Goal: Task Accomplishment & Management: Use online tool/utility

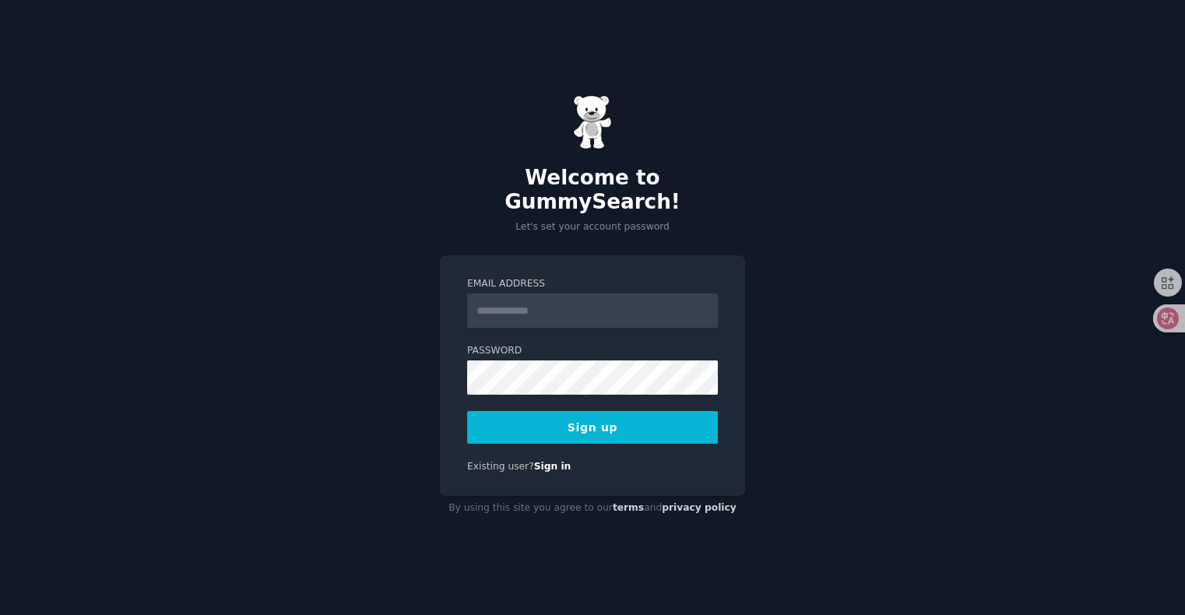
type input "**********"
click at [467, 411] on button "Sign up" at bounding box center [592, 427] width 251 height 33
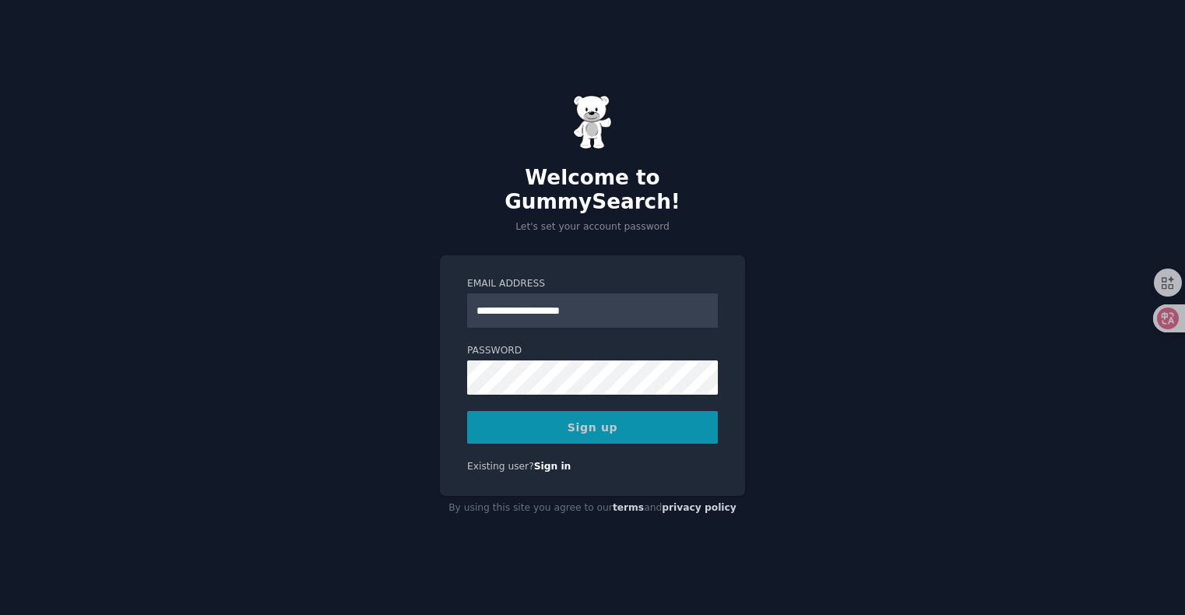
click at [579, 413] on div "Sign up" at bounding box center [592, 427] width 251 height 33
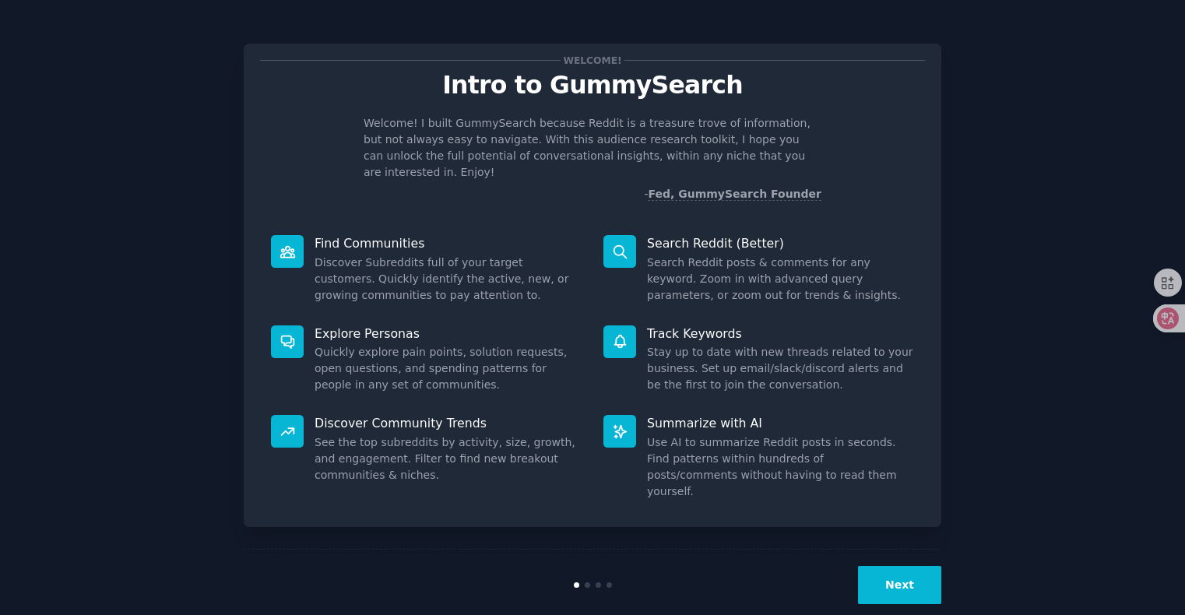
click at [907, 575] on button "Next" at bounding box center [899, 585] width 83 height 38
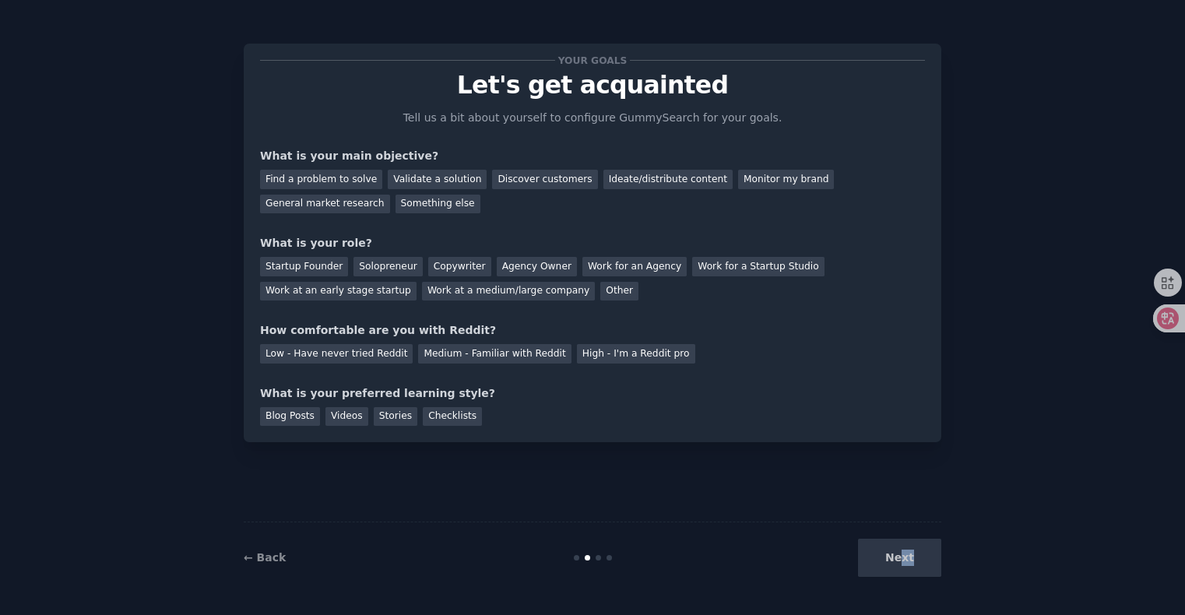
click at [903, 575] on div "← Back Next" at bounding box center [593, 558] width 698 height 72
click at [903, 565] on div at bounding box center [903, 565] width 0 height 0
click at [705, 519] on div "Your goals Let's get acquainted Tell us a bit about yourself to configure Gummy…" at bounding box center [593, 308] width 698 height 572
click at [900, 550] on div "Next" at bounding box center [825, 558] width 233 height 38
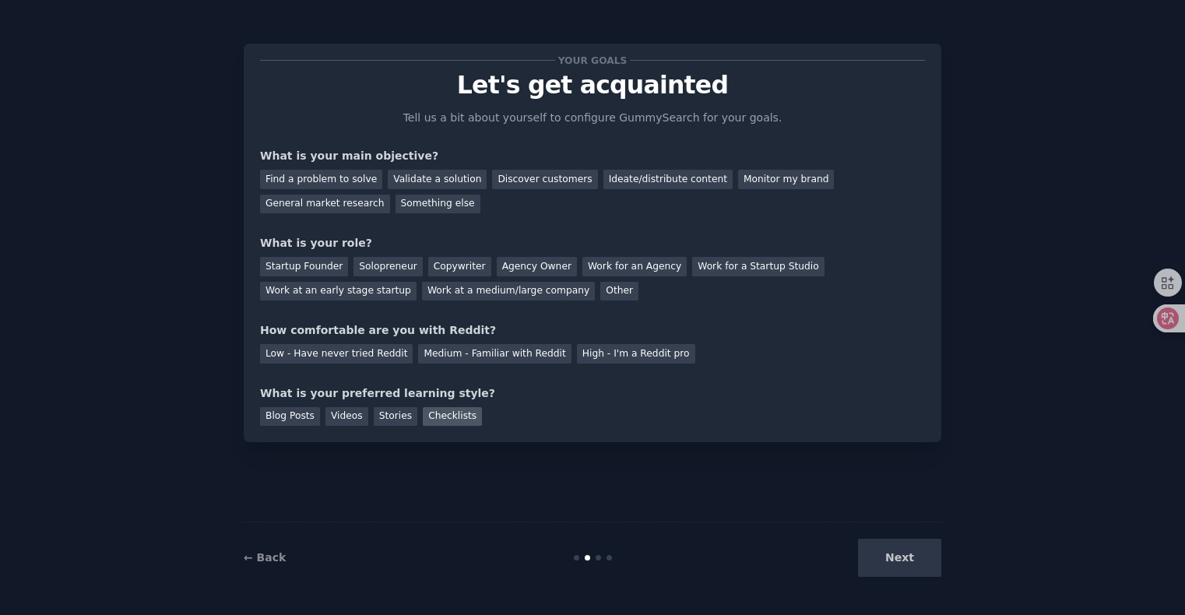
click at [445, 418] on div "Checklists" at bounding box center [452, 416] width 59 height 19
click at [472, 359] on div "Medium - Familiar with Reddit" at bounding box center [494, 353] width 153 height 19
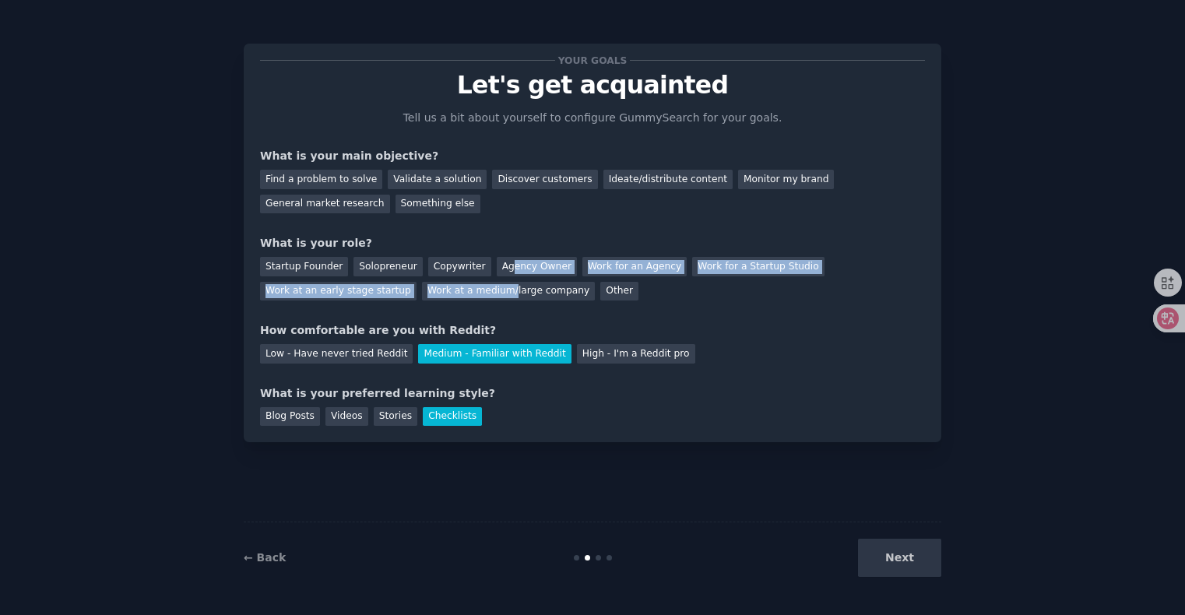
click at [508, 279] on div "Startup Founder Solopreneur Copywriter Agency Owner Work for an Agency Work for…" at bounding box center [592, 276] width 665 height 49
click at [512, 268] on div "Agency Owner" at bounding box center [537, 266] width 80 height 19
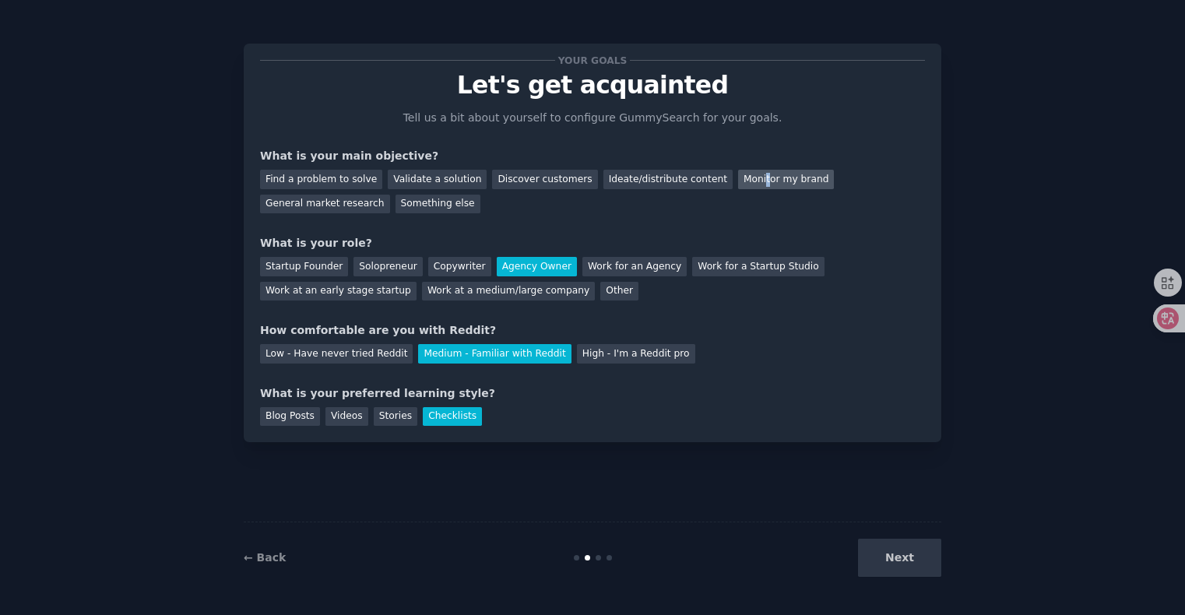
click at [753, 181] on div "Monitor my brand" at bounding box center [786, 179] width 96 height 19
click at [900, 555] on button "Next" at bounding box center [899, 558] width 83 height 38
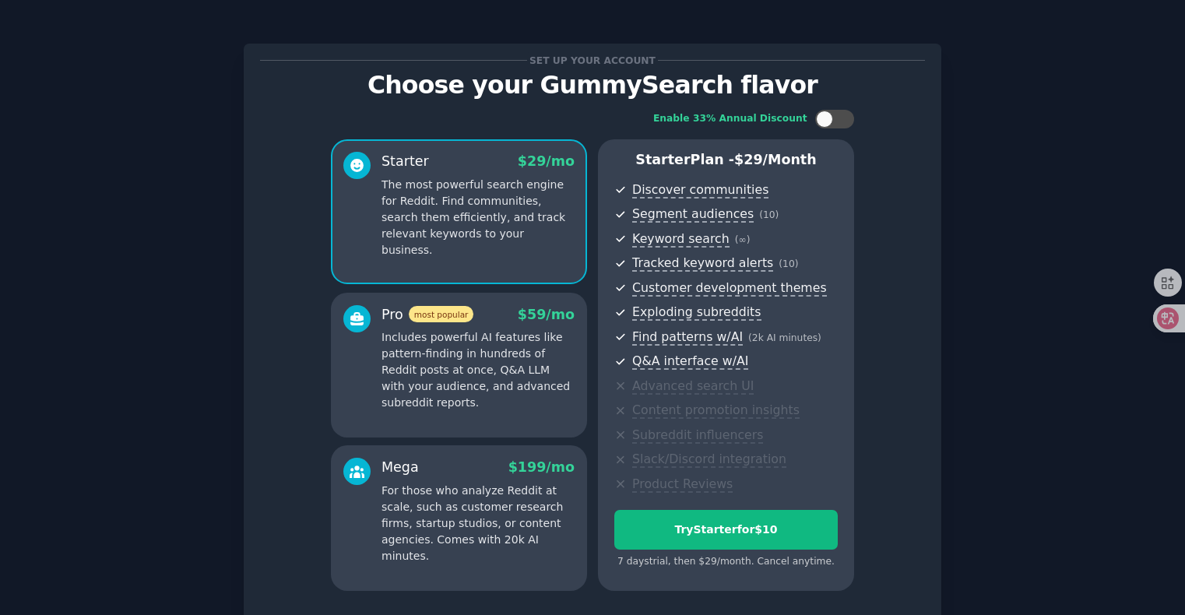
scroll to position [123, 0]
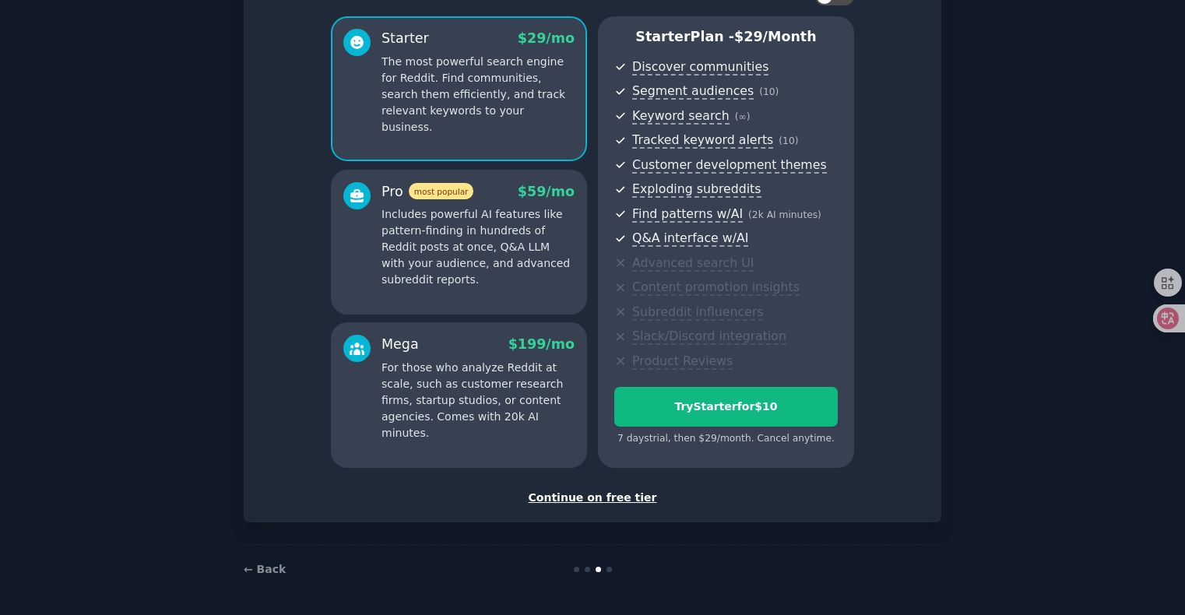
click at [617, 485] on div "Set up your account Choose your GummySearch flavor Enable 33% Annual Discount S…" at bounding box center [592, 221] width 665 height 569
click at [607, 498] on div "Continue on free tier" at bounding box center [592, 498] width 665 height 16
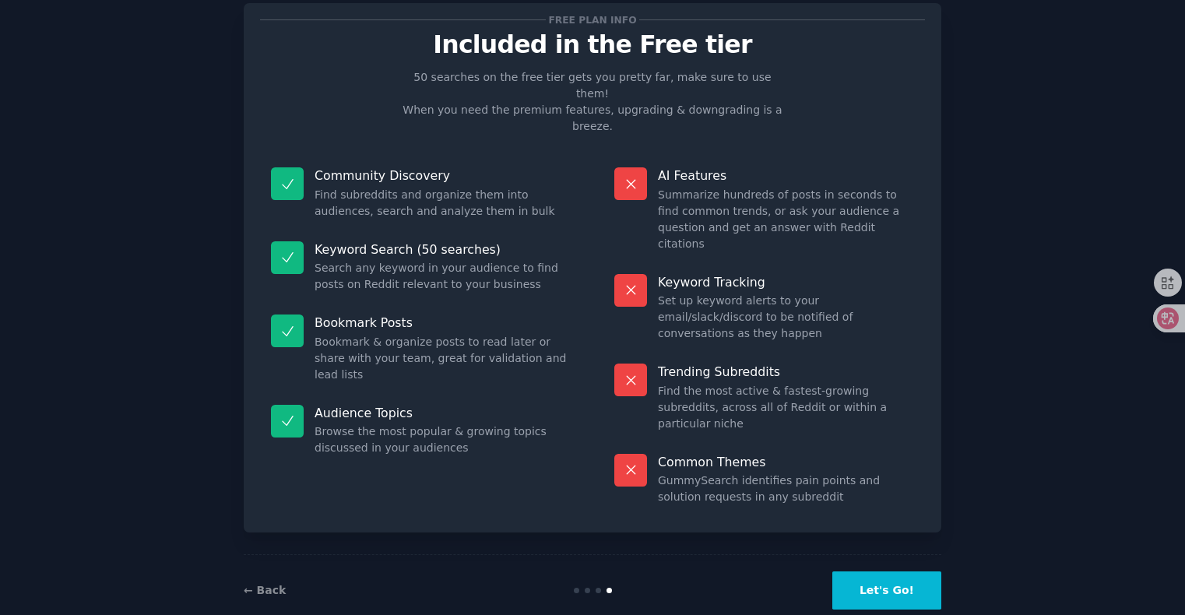
click at [907, 572] on button "Let's Go!" at bounding box center [886, 591] width 109 height 38
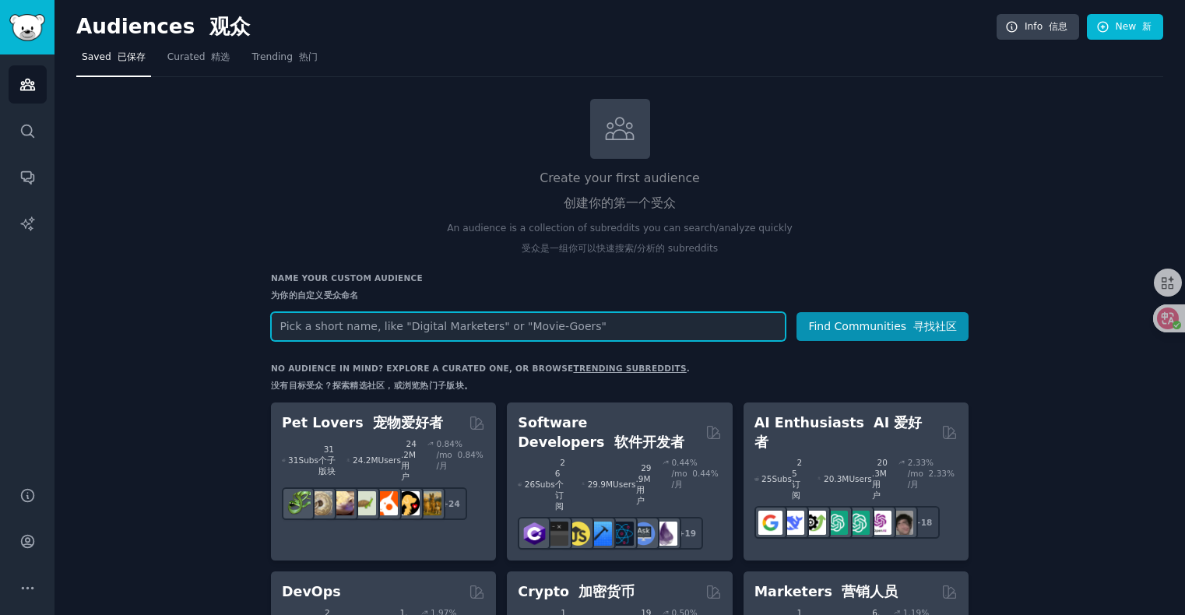
click at [396, 338] on input "text" at bounding box center [528, 326] width 515 height 29
type input "notion"
click at [797, 312] on button "Find Communities 寻找社区" at bounding box center [883, 326] width 172 height 29
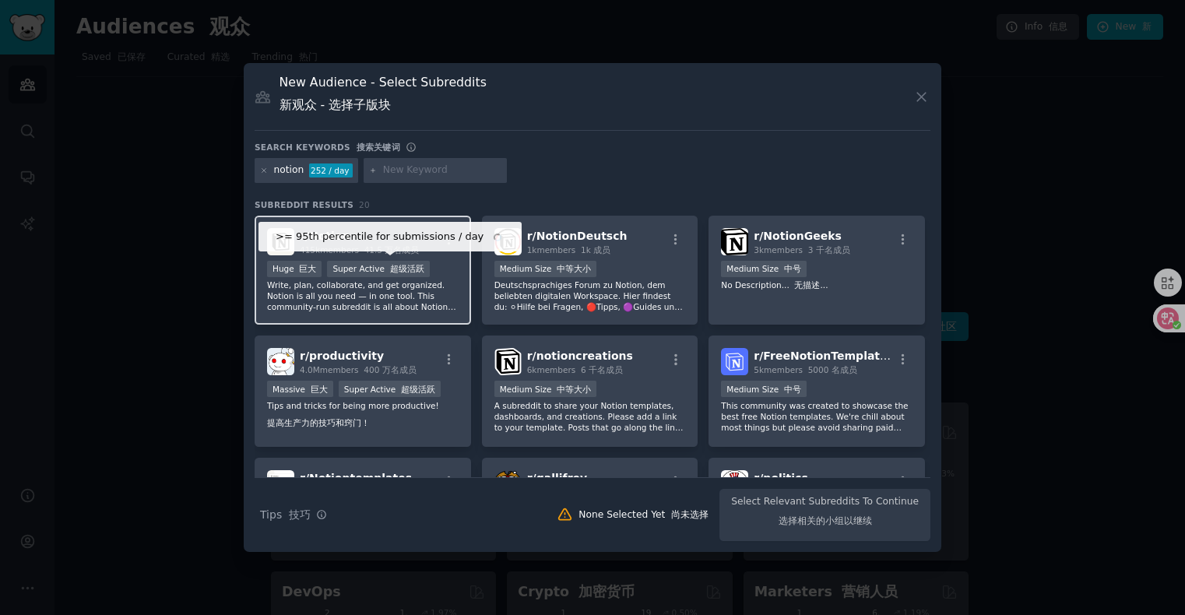
click at [379, 267] on div "Super Active 超级活跃" at bounding box center [378, 269] width 102 height 16
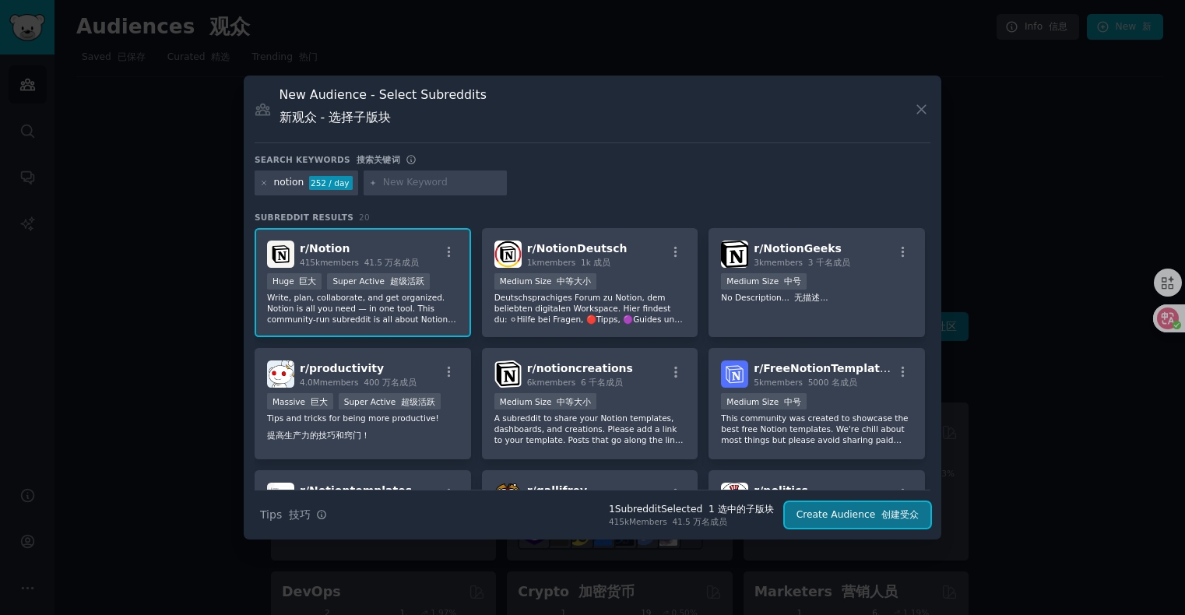
click at [878, 511] on font "submit" at bounding box center [878, 514] width 6 height 11
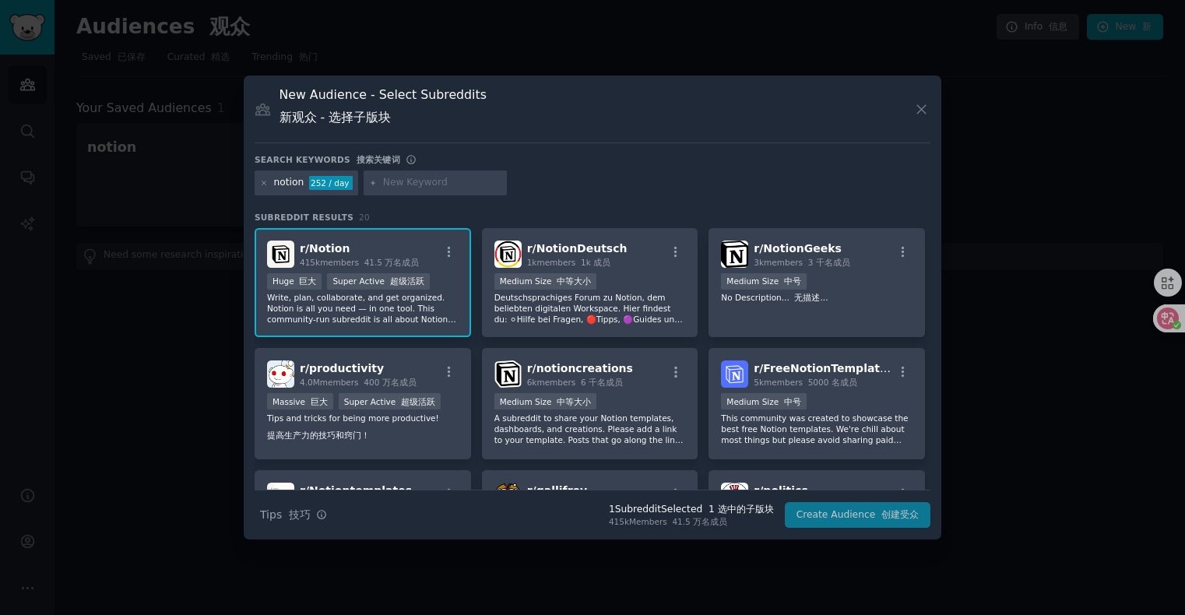
click at [434, 185] on input "text" at bounding box center [442, 183] width 118 height 14
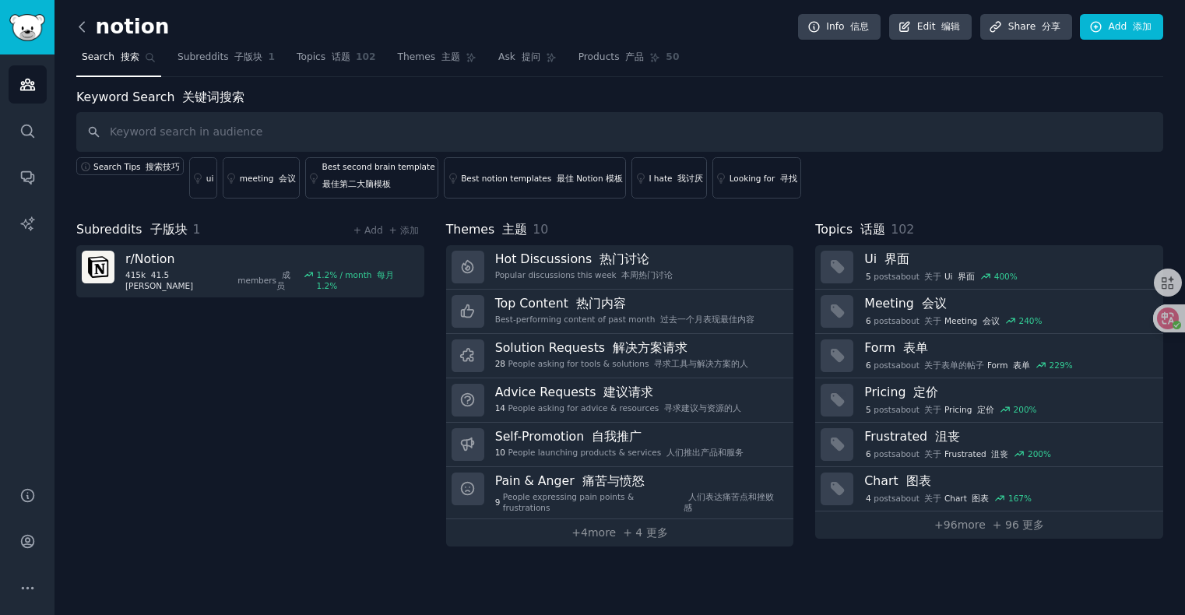
click at [81, 33] on icon at bounding box center [82, 27] width 16 height 16
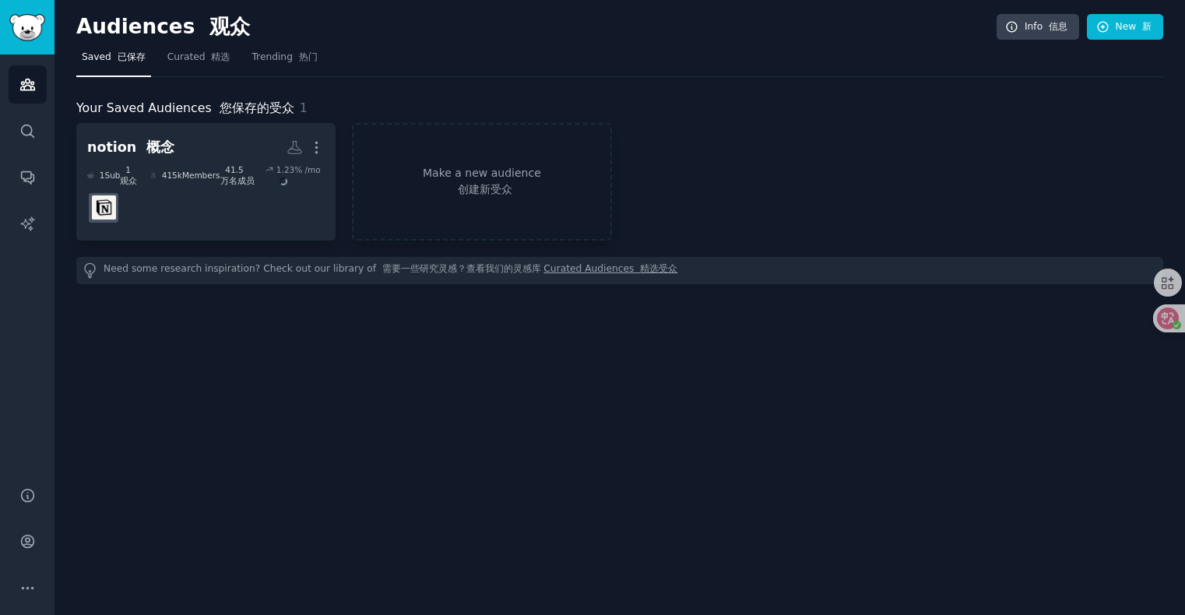
click at [622, 187] on div "notion 概念 Custom Audience More 1 Sub 1 观众 415k Members 41.5 万名成员 1.23 % /mo Mak…" at bounding box center [619, 182] width 1087 height 118
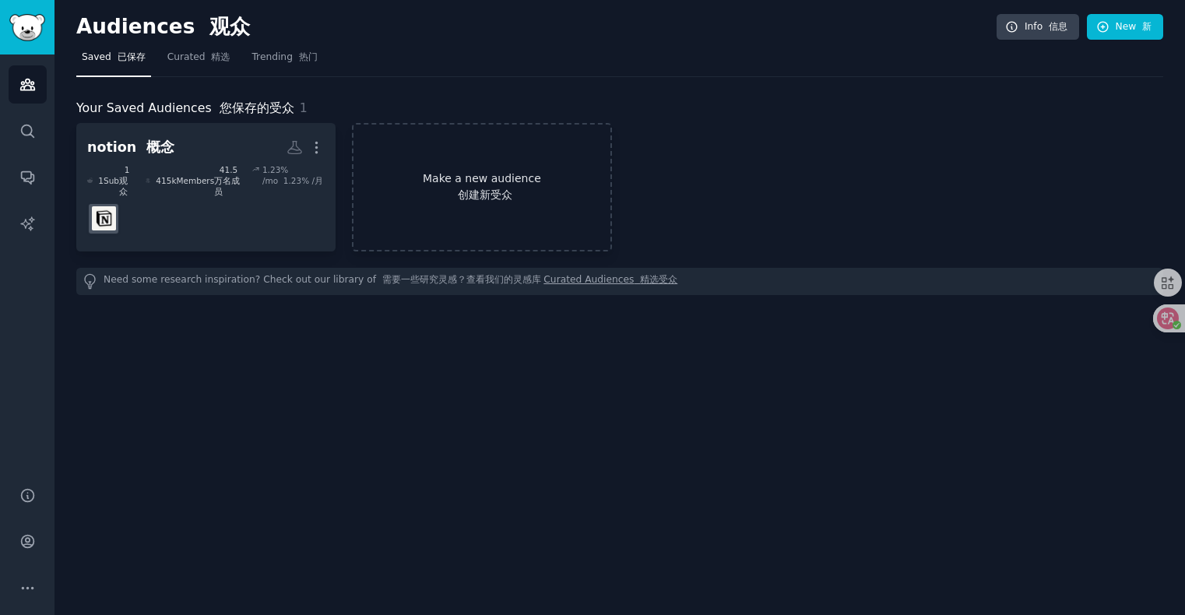
click at [540, 180] on link "Make a new audience 创建新受众" at bounding box center [481, 187] width 259 height 128
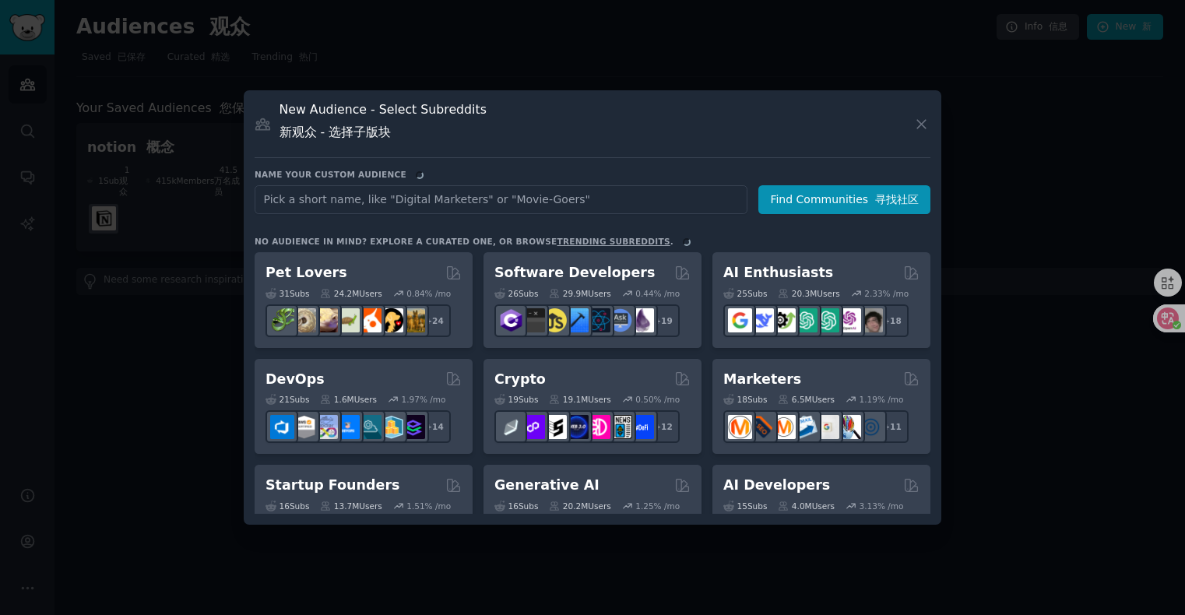
click at [497, 201] on input "text" at bounding box center [501, 199] width 493 height 29
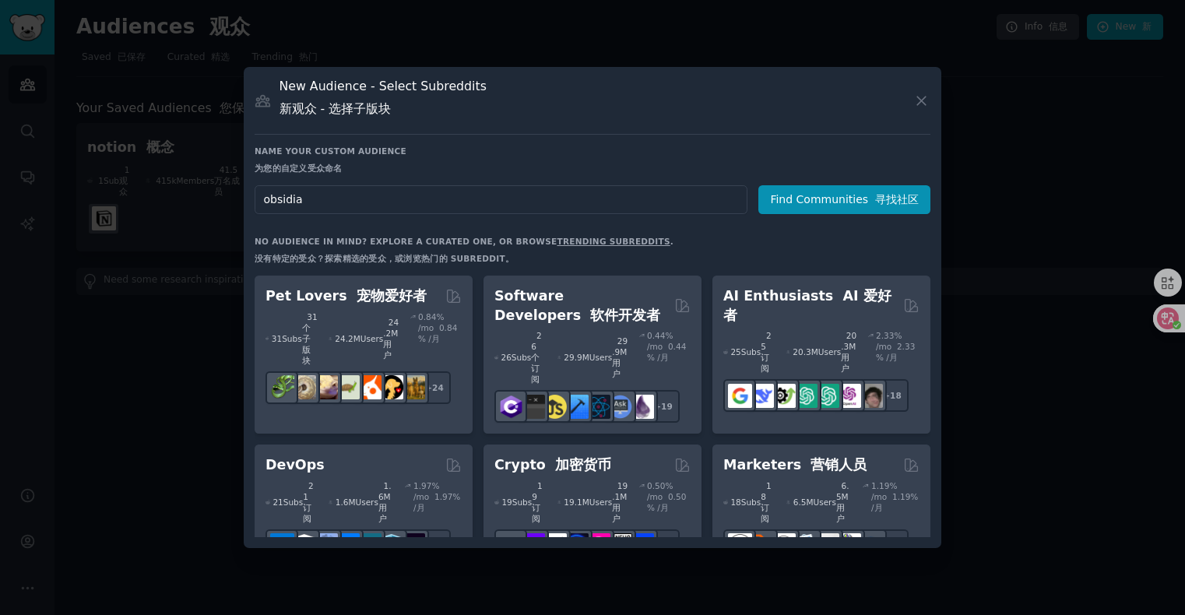
type input "obsidian"
click button "Find Communities 寻找社区" at bounding box center [844, 199] width 172 height 29
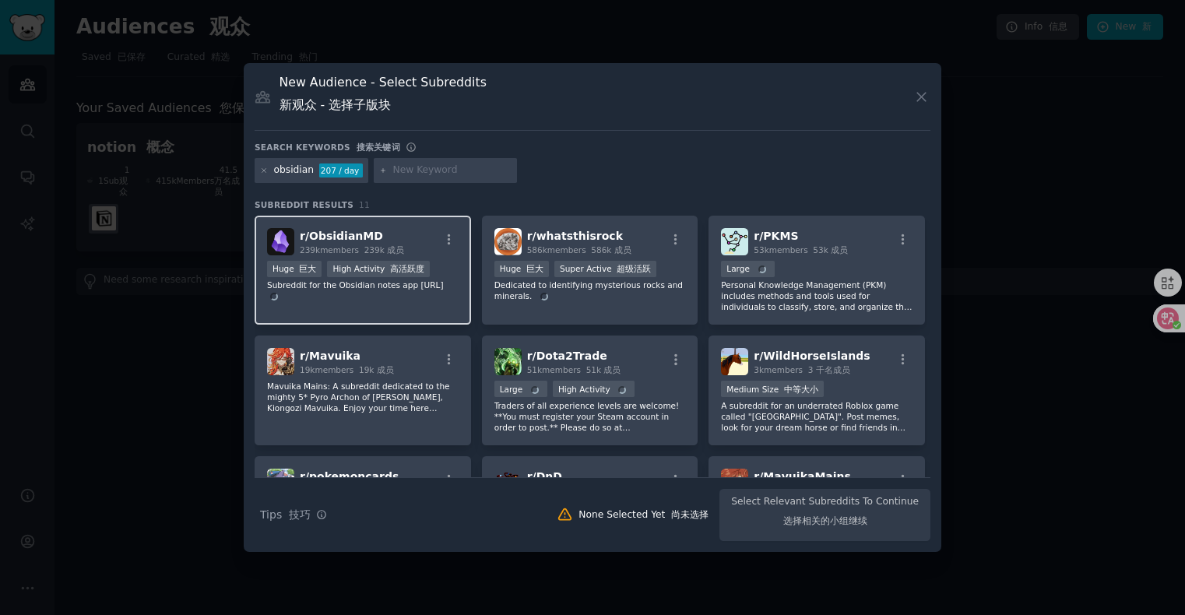
click at [382, 237] on div "r/ ObsidianMD 239k members 239k 成员" at bounding box center [363, 241] width 192 height 27
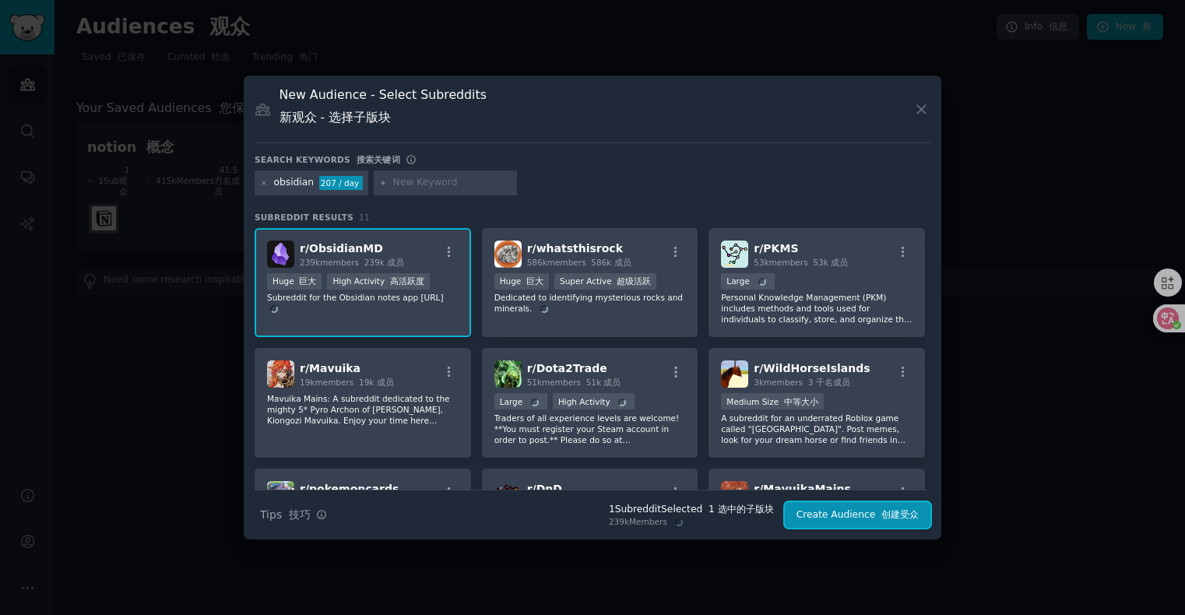
click at [892, 517] on font "创建受众" at bounding box center [899, 514] width 37 height 11
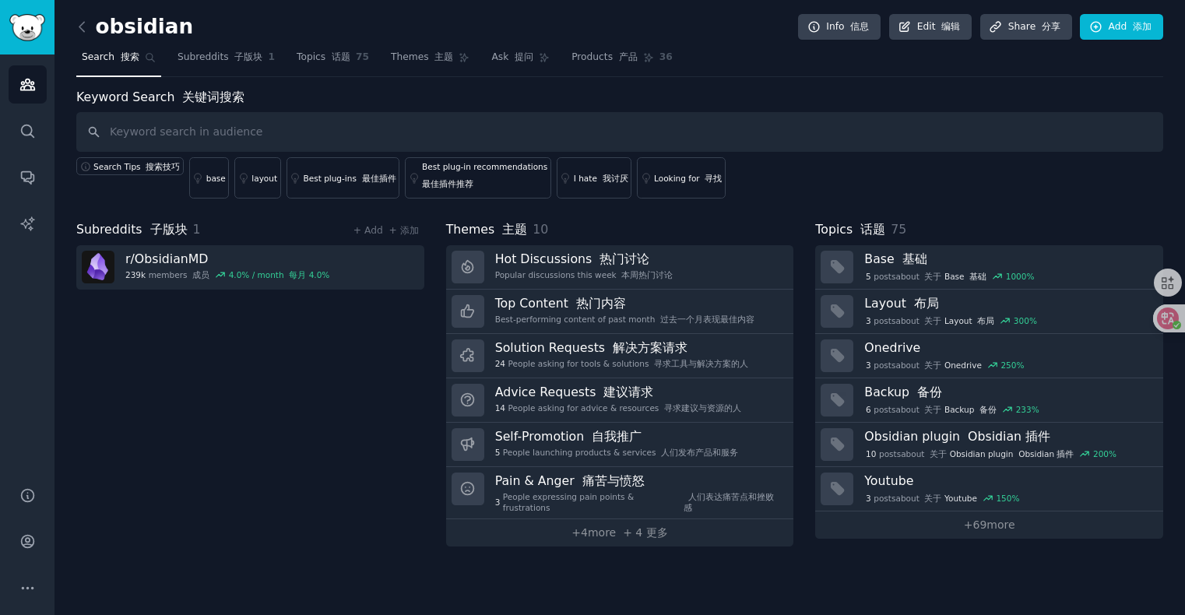
click at [76, 17] on div "obsidian Info 信息 Edit 编辑 Share 分享 Add 添加 Search 搜索 Subreddits 子版块 1 Topics 话题 7…" at bounding box center [620, 307] width 1131 height 615
click at [79, 23] on icon at bounding box center [82, 27] width 16 height 16
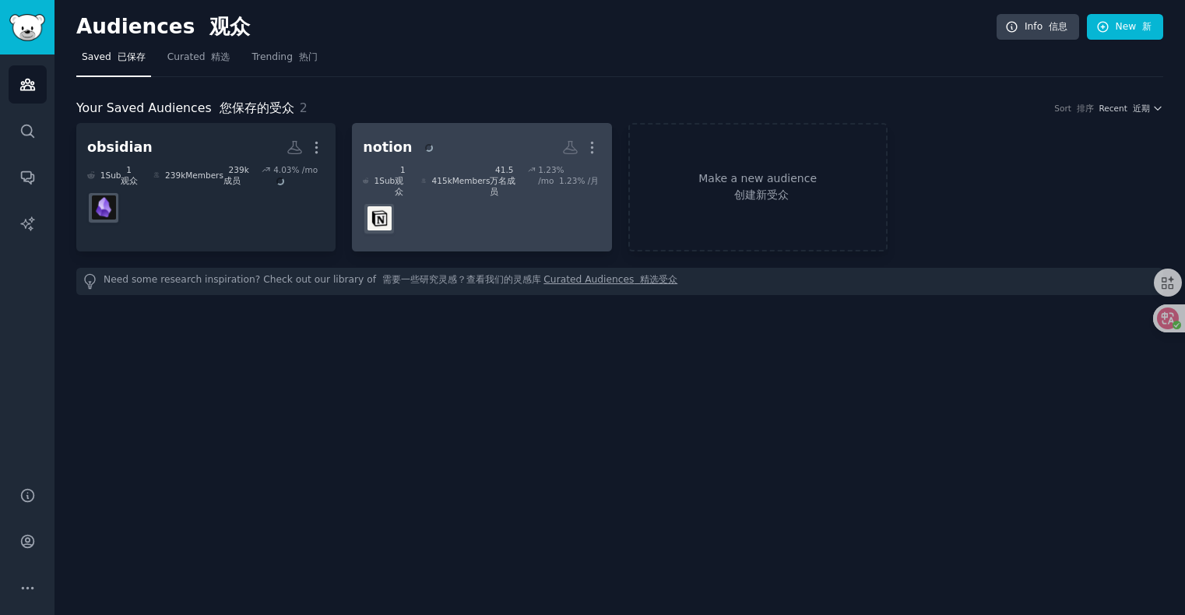
click at [452, 141] on h2 "notion More" at bounding box center [481, 147] width 237 height 27
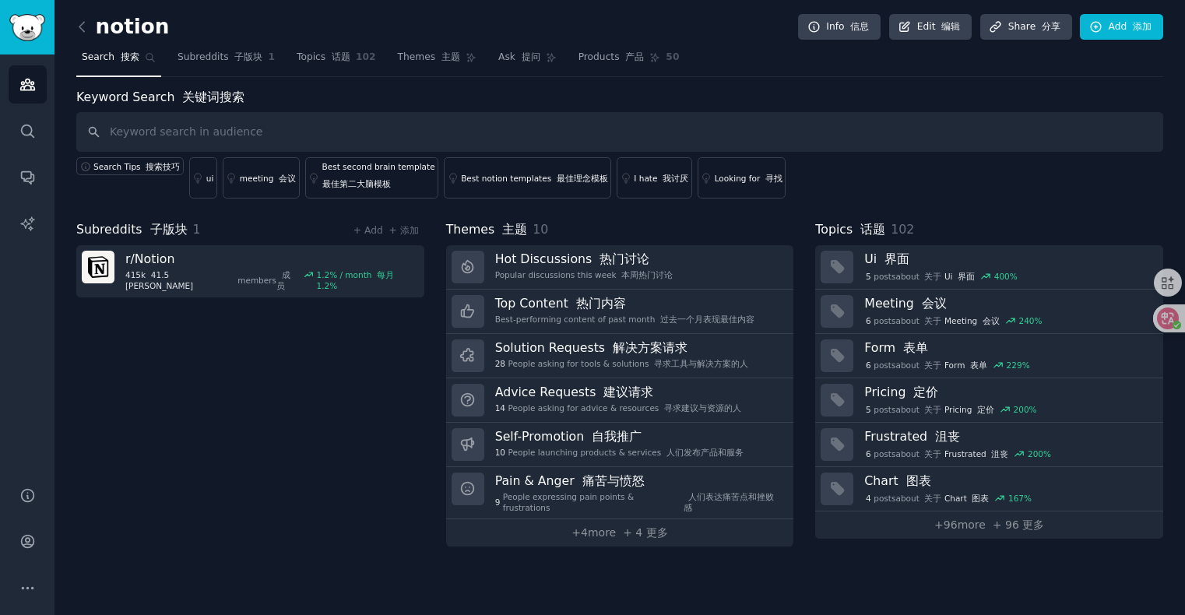
click at [251, 340] on div "Subreddits 子版块 1 + Add + 添加 r/ Notion 415k 41.5 万 members 成员 1.2 % / month 每月 1…" at bounding box center [250, 383] width 348 height 326
click at [74, 22] on div "notion Info 信息 Edit 编辑 Share 分享 Add 添加 Search 搜索 Subreddits 子版块 1 Topics 话题 102…" at bounding box center [620, 307] width 1131 height 615
click at [78, 26] on icon at bounding box center [82, 27] width 16 height 16
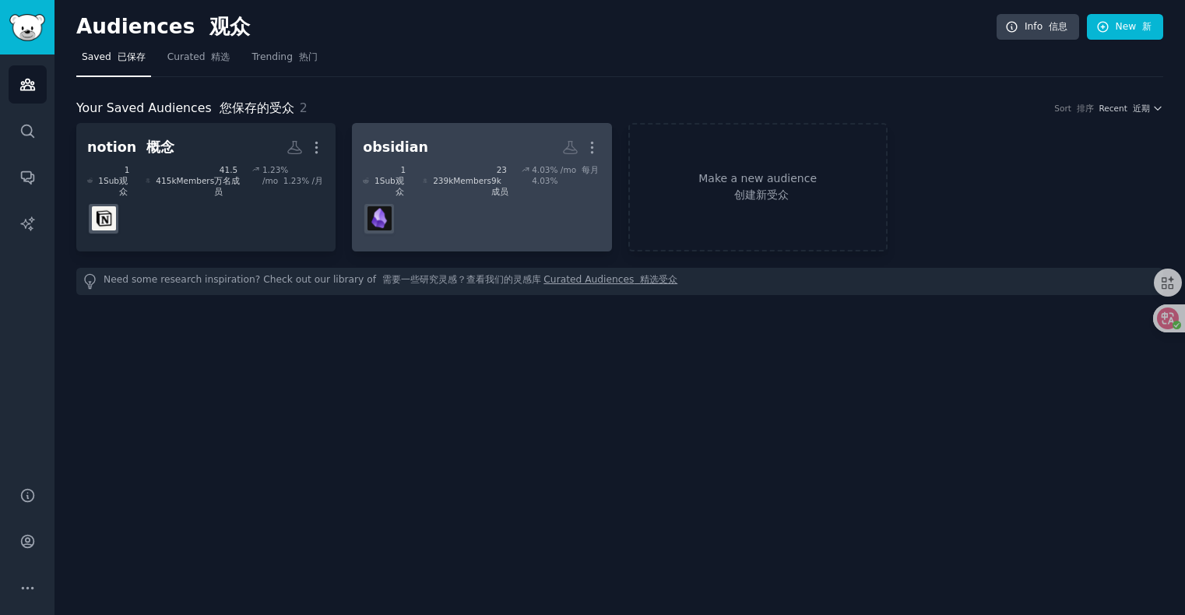
click at [435, 161] on div "obsidian More 1 Sub 1 观众 239k Members 239k 成员 4.03 % /mo 每月 4.03%" at bounding box center [481, 187] width 237 height 107
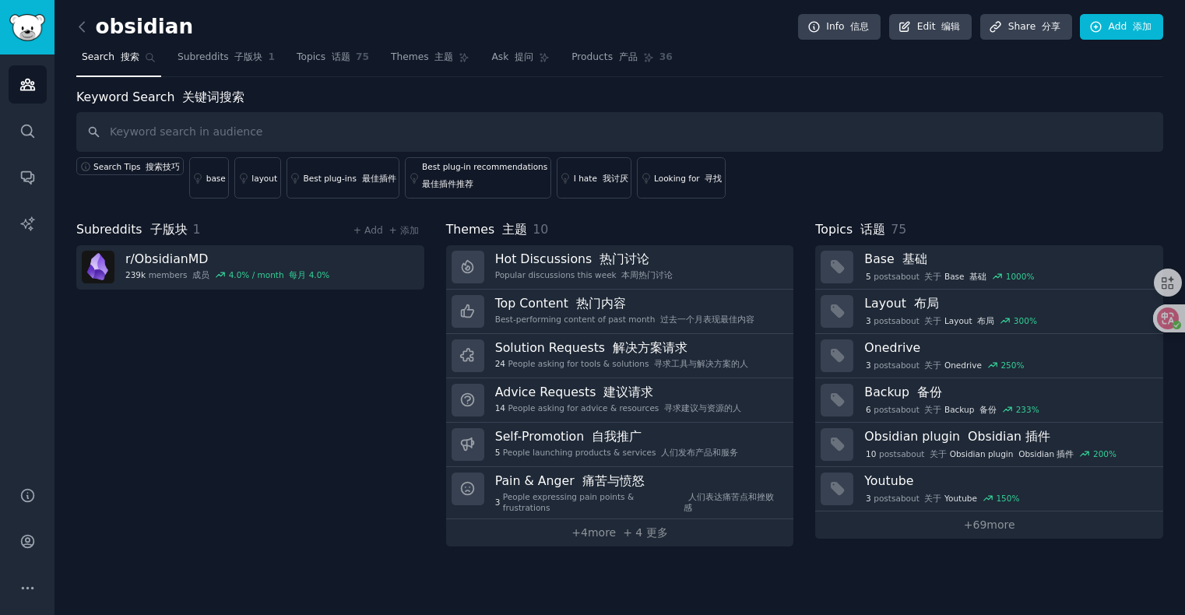
click at [235, 336] on div "Subreddits 子版块 1 + Add + 添加 r/ ObsidianMD 239k members 成员 4.0 % / month 每月 4.0%" at bounding box center [250, 383] width 348 height 326
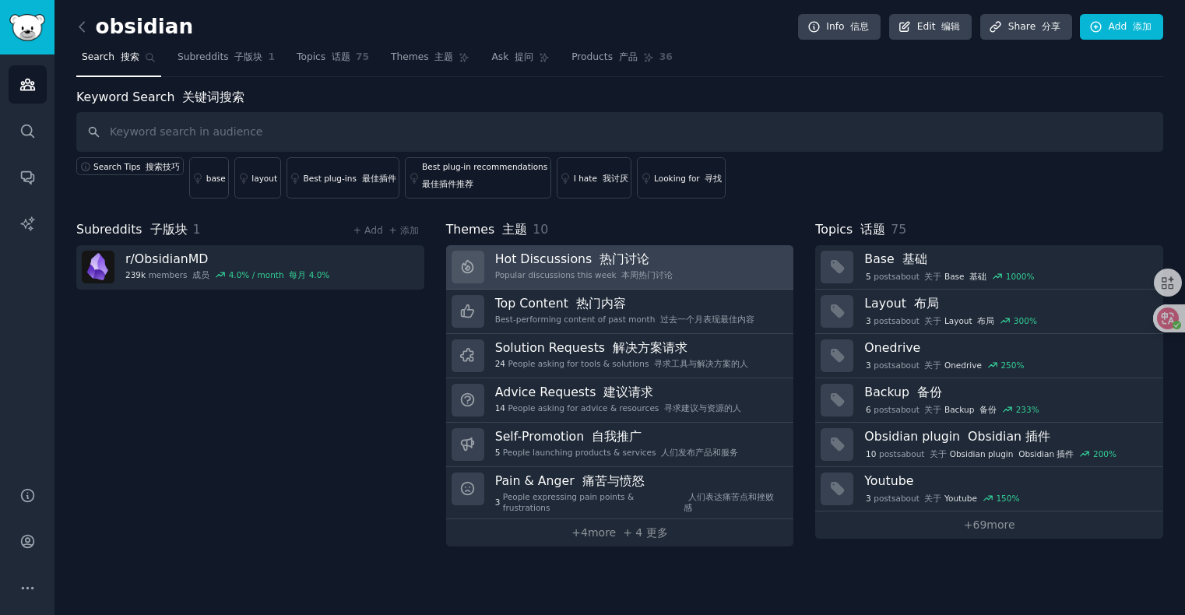
click at [661, 267] on div "Hot Discussions 热门讨论 Popular discussions this week 本周热门讨论" at bounding box center [584, 267] width 178 height 33
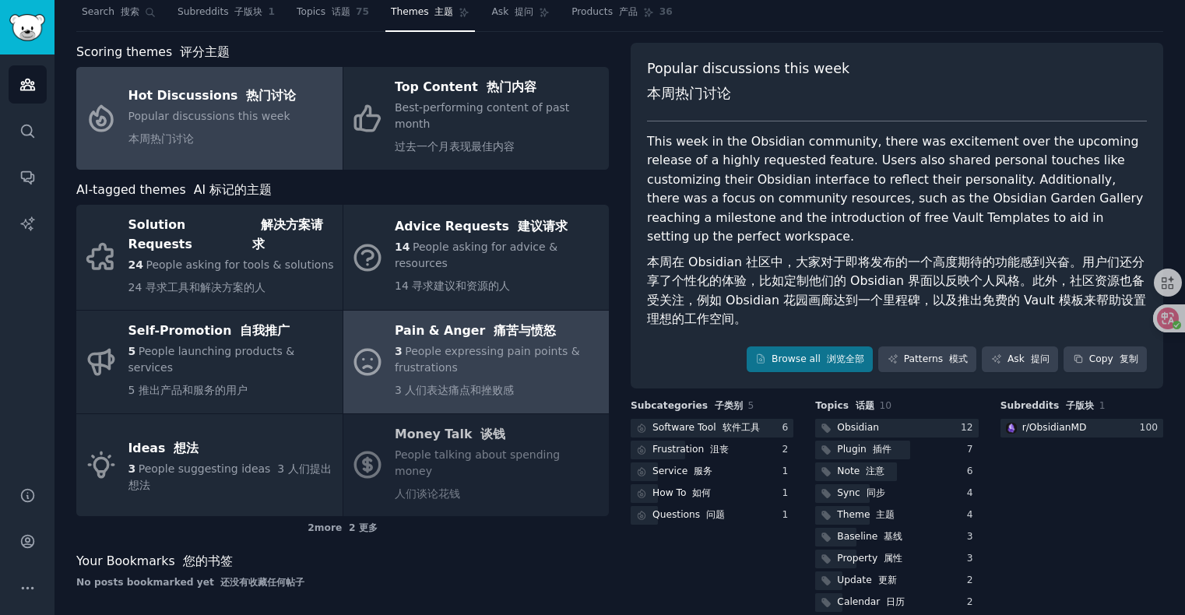
scroll to position [88, 0]
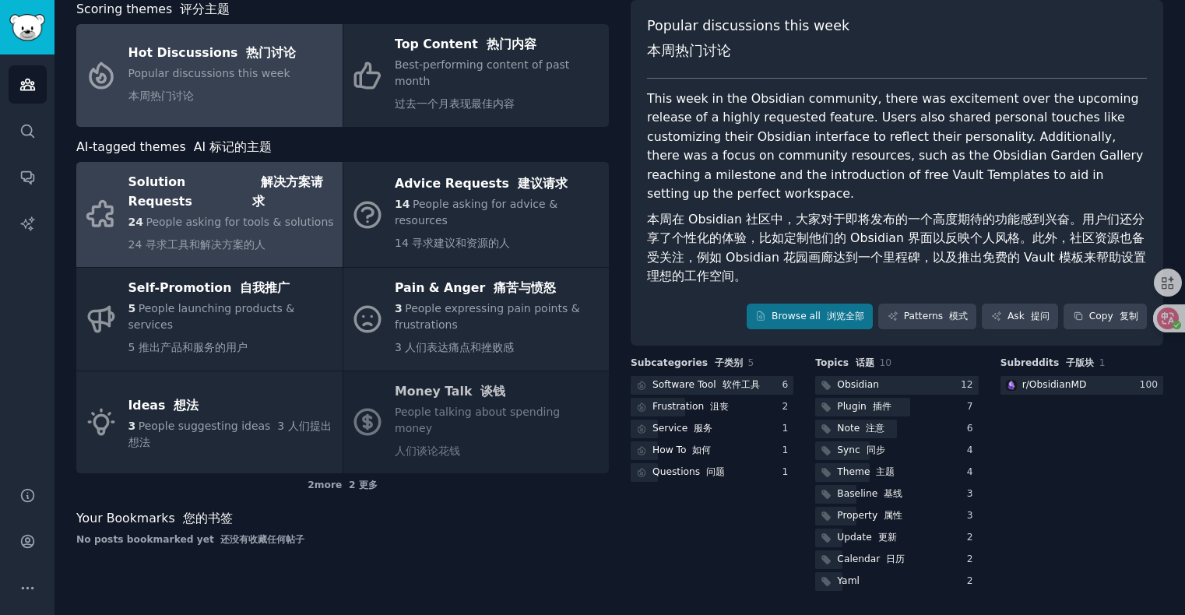
click at [298, 232] on div "24 People asking for tools & solutions 24 寻求工具和解决方案的人" at bounding box center [231, 236] width 206 height 45
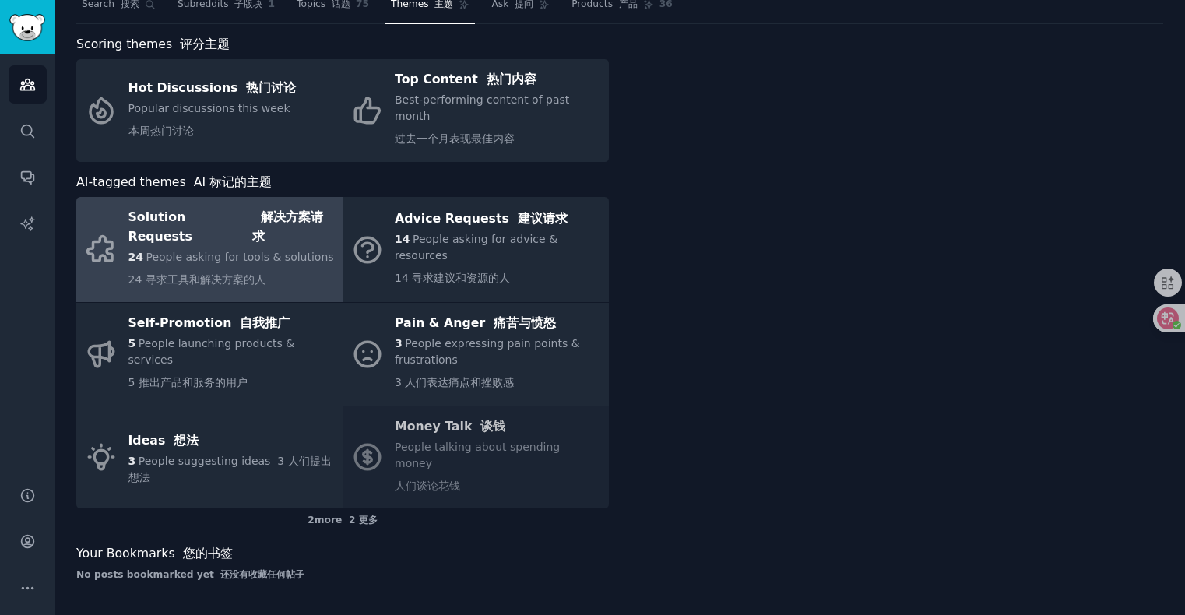
scroll to position [33, 0]
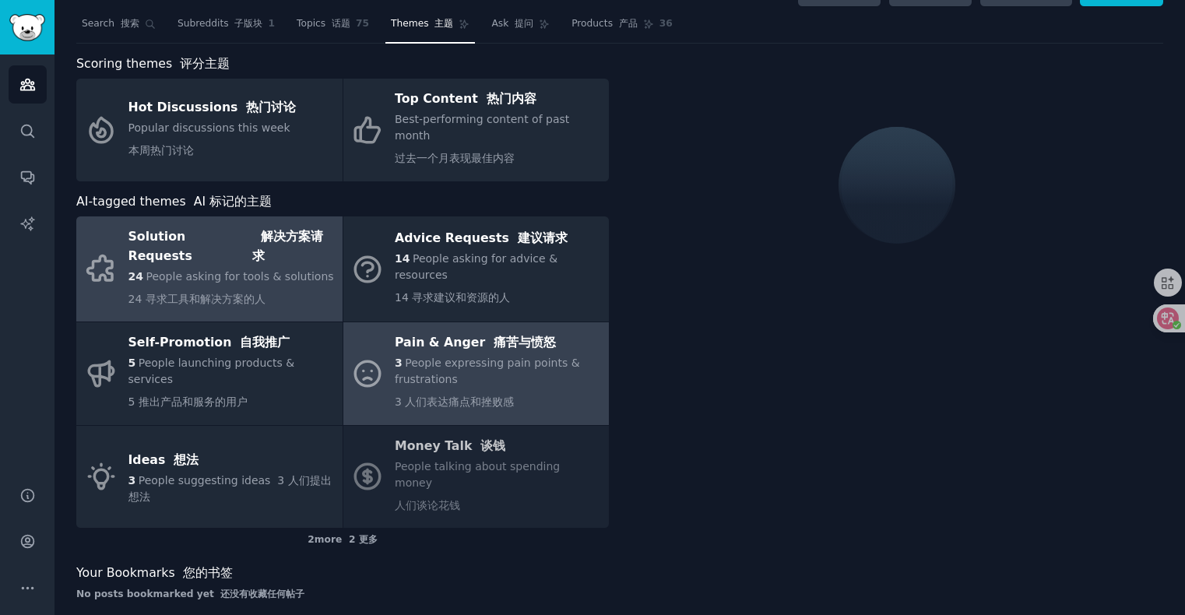
click at [428, 348] on div "Pain & Anger 痛苦与愤怒" at bounding box center [498, 343] width 206 height 25
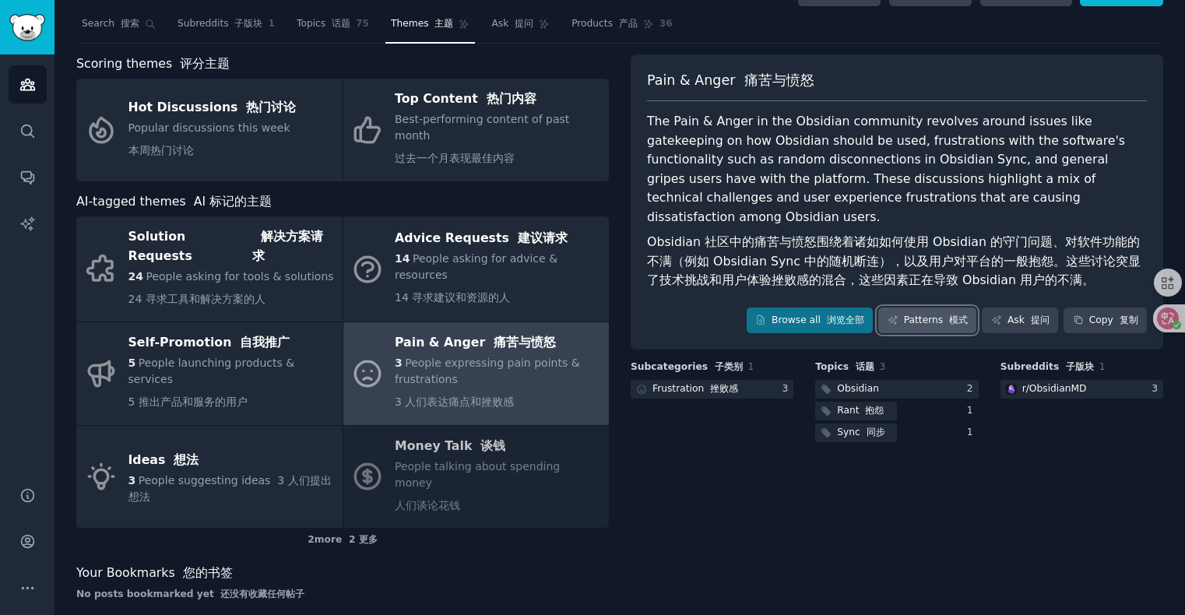
click at [934, 319] on link "Patterns 模式" at bounding box center [927, 321] width 98 height 26
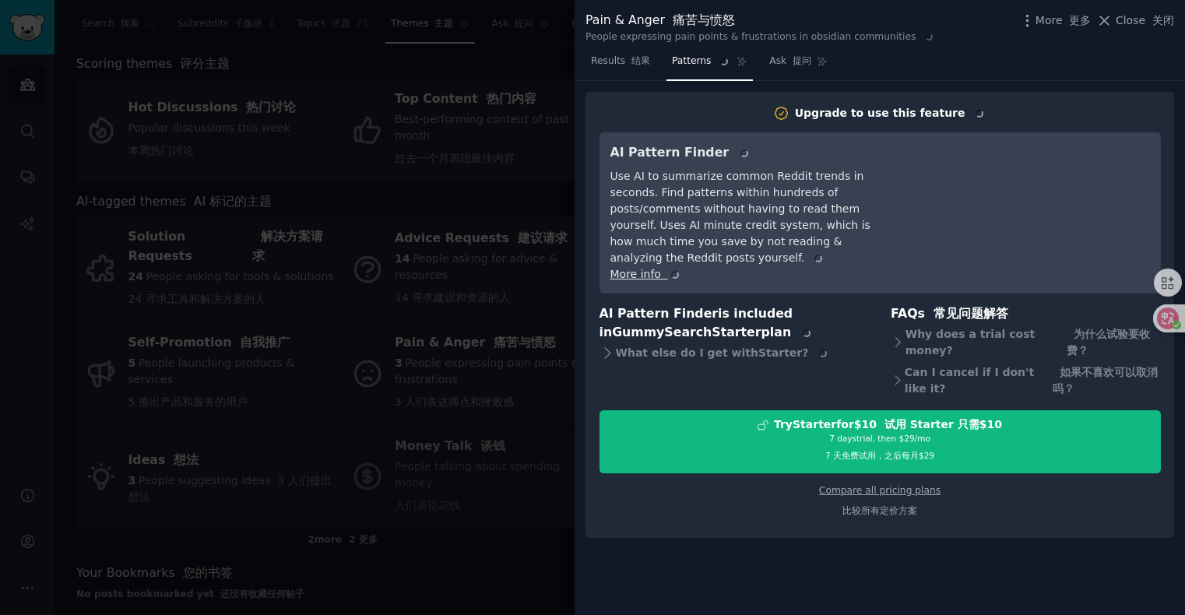
click at [1110, 19] on icon at bounding box center [1104, 20] width 16 height 16
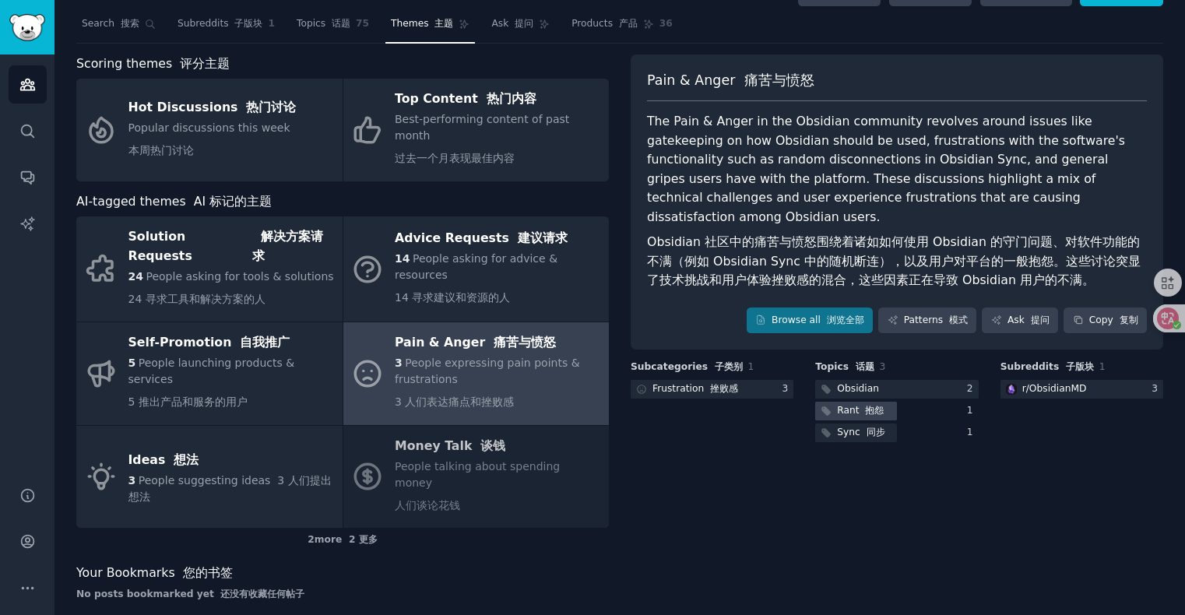
click at [923, 415] on div "Rant 抱怨" at bounding box center [896, 411] width 163 height 19
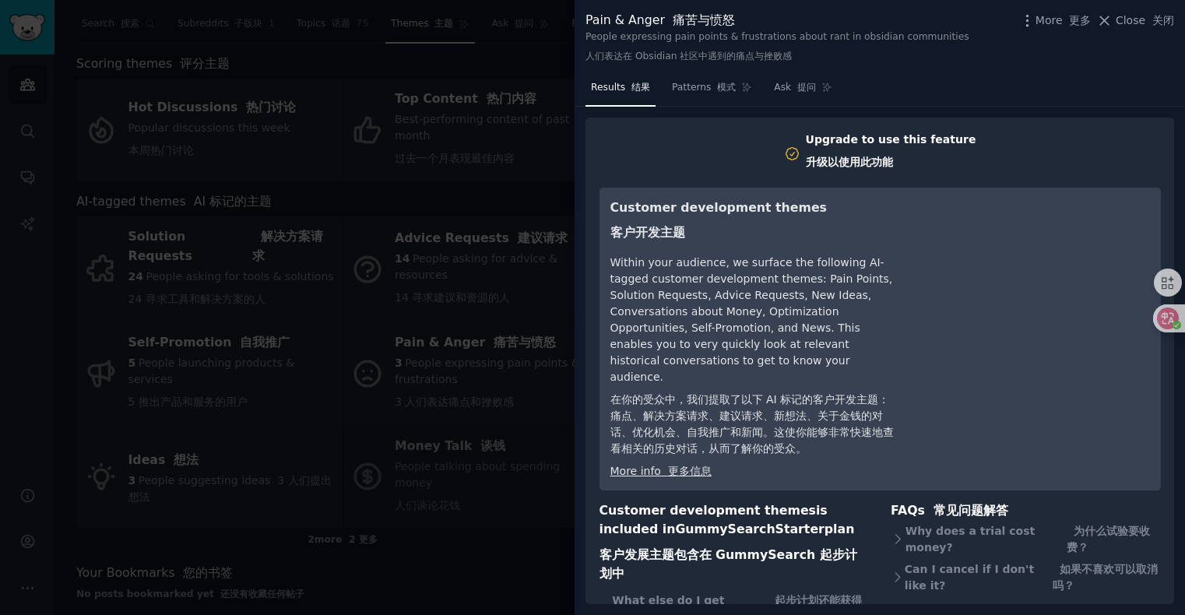
click at [463, 142] on div at bounding box center [592, 307] width 1185 height 615
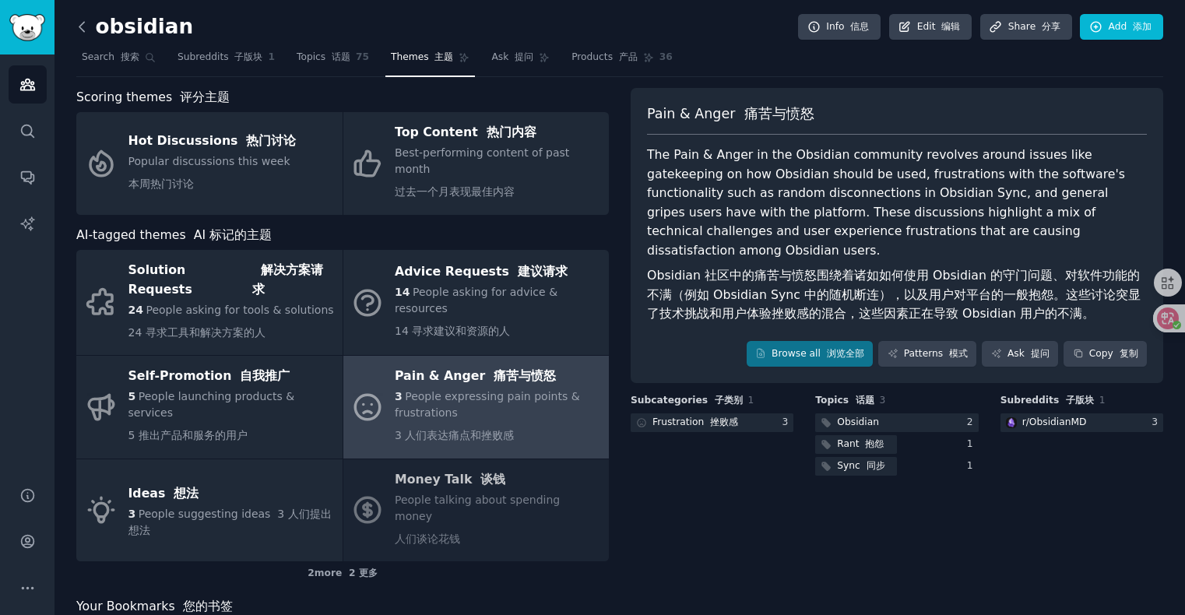
click at [82, 30] on icon at bounding box center [82, 27] width 16 height 16
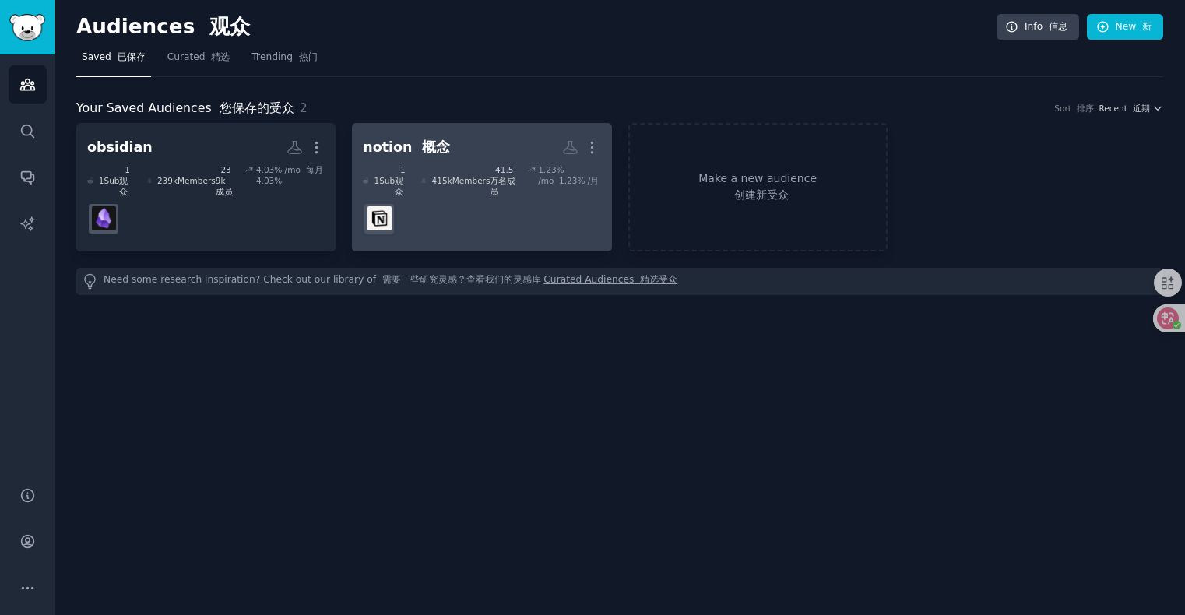
click at [459, 136] on h2 "notion 概念 More" at bounding box center [481, 147] width 237 height 27
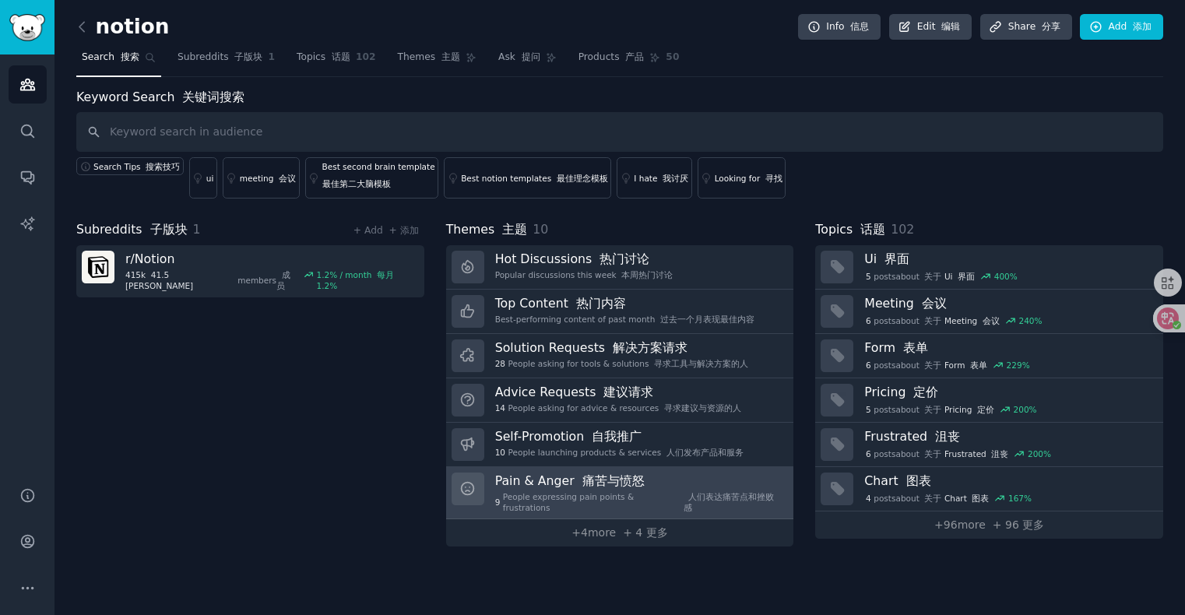
drag, startPoint x: 625, startPoint y: 481, endPoint x: 568, endPoint y: 467, distance: 58.5
click at [568, 467] on link "Pain & Anger 痛苦与愤怒 9 People expressing pain points & frustrations 人们表达痛苦点和挫败感" at bounding box center [620, 493] width 348 height 53
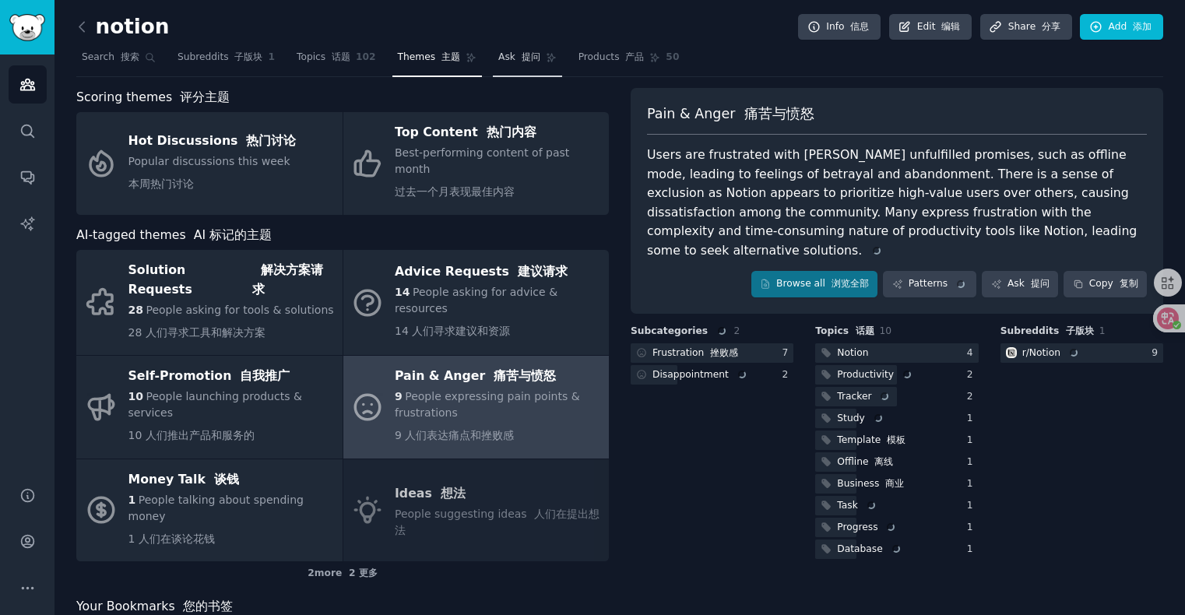
click at [506, 65] on link "Ask 提问" at bounding box center [527, 61] width 69 height 32
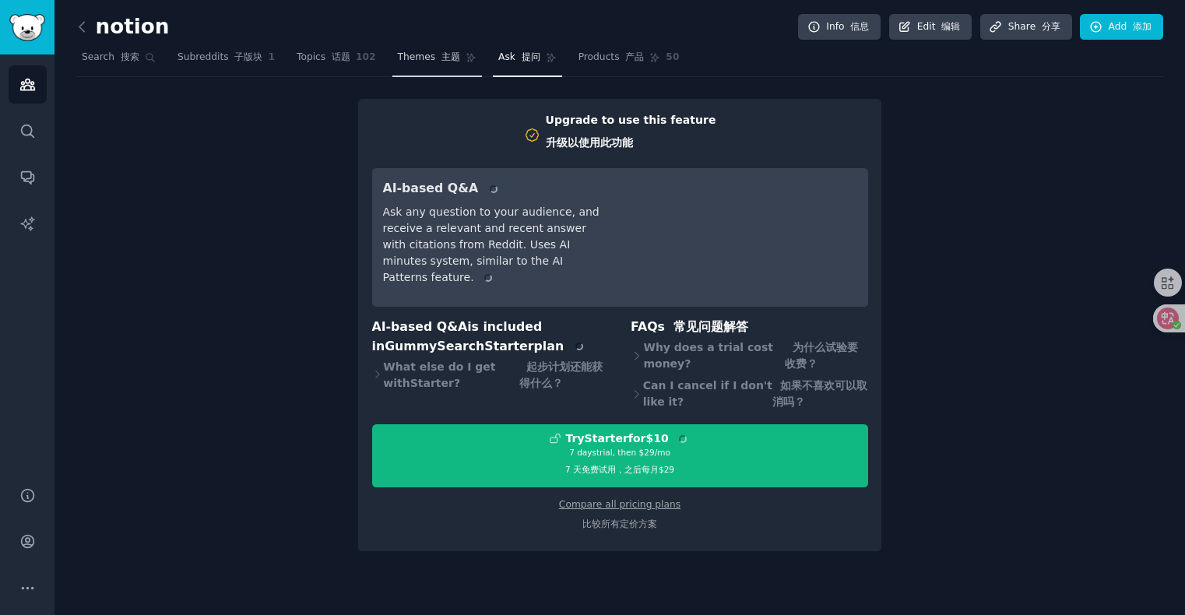
click at [398, 63] on span "Themes 主题" at bounding box center [429, 58] width 62 height 14
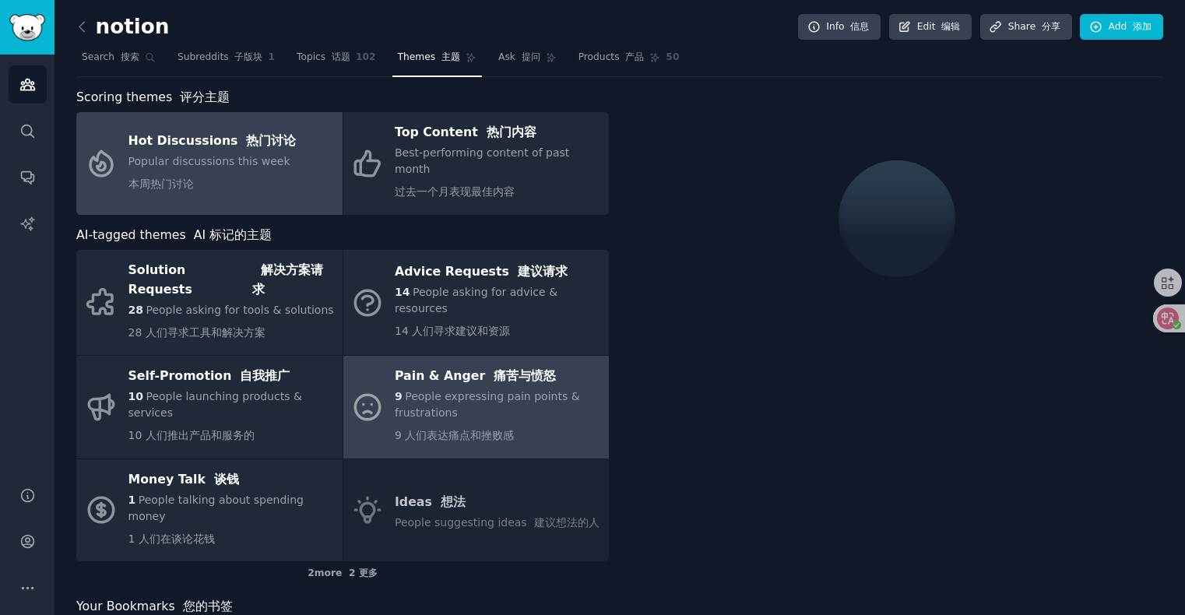
click at [525, 445] on div "9 People expressing pain points & frustrations 9 人们表达痛点和挫败感" at bounding box center [498, 420] width 206 height 62
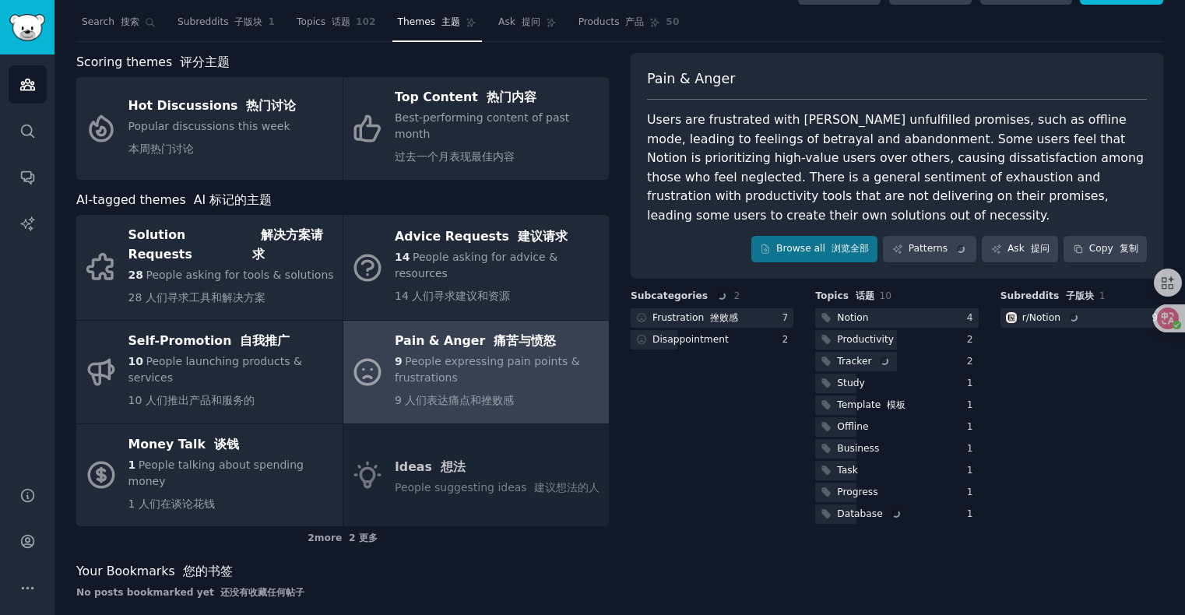
scroll to position [50, 0]
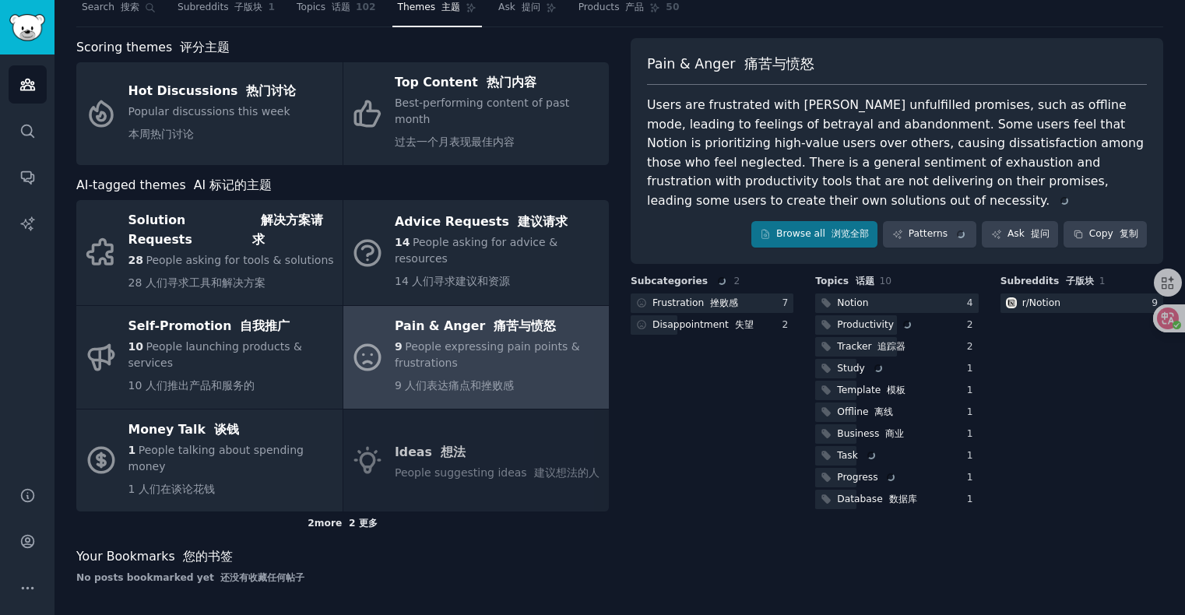
click at [375, 522] on font "2 更多" at bounding box center [363, 523] width 29 height 11
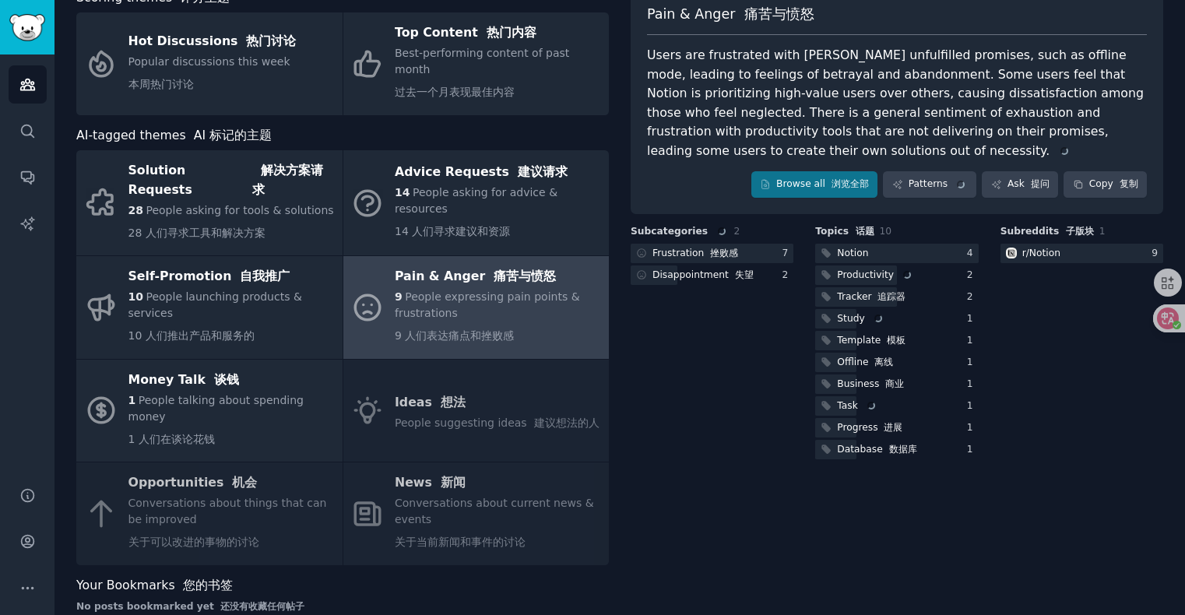
scroll to position [128, 0]
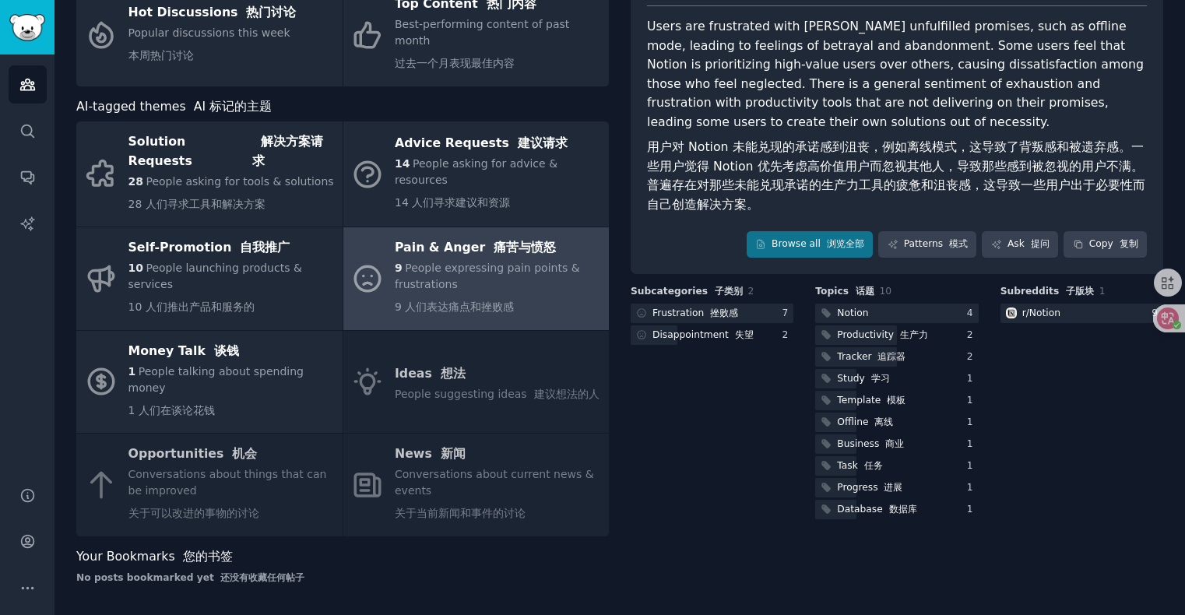
click at [268, 473] on div "Solution Requests 解决方案请求 28 People asking for tools & solutions 28 人们寻求工具和解决方案 …" at bounding box center [342, 328] width 533 height 415
click at [878, 354] on font "追踪器" at bounding box center [892, 356] width 28 height 11
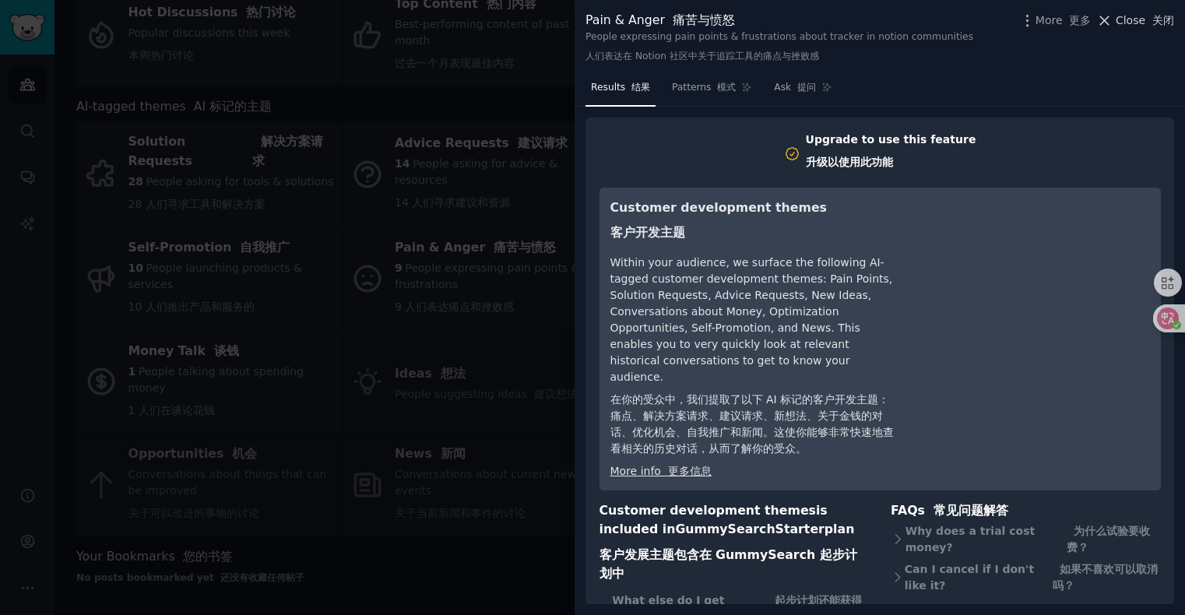
click at [1140, 23] on span "Close 关闭" at bounding box center [1145, 20] width 58 height 16
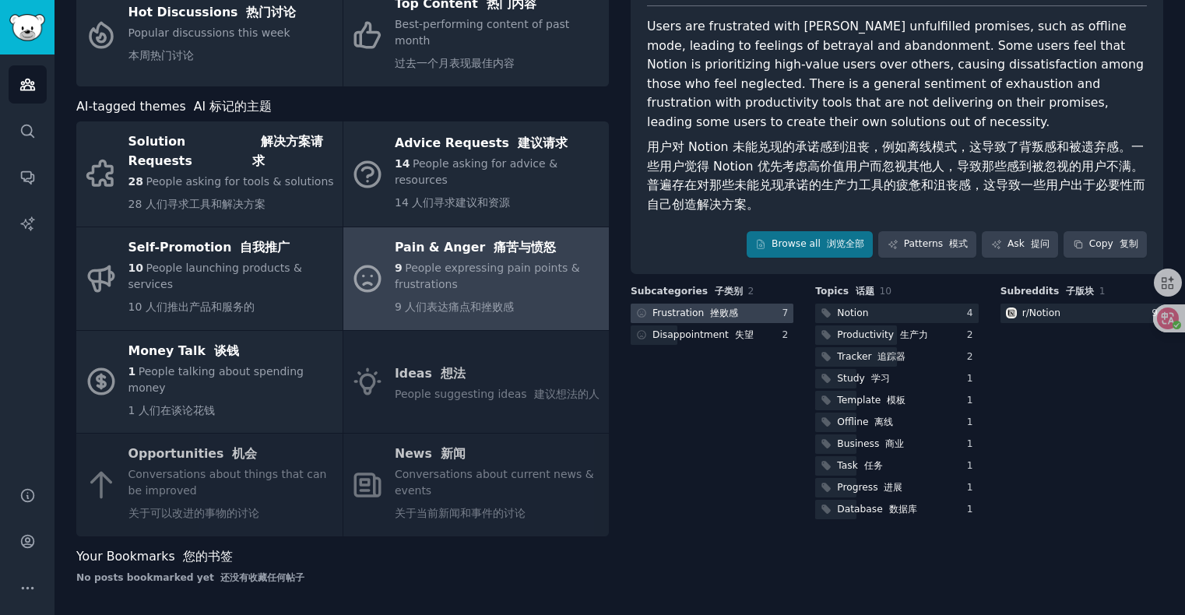
click at [745, 315] on div at bounding box center [712, 313] width 163 height 19
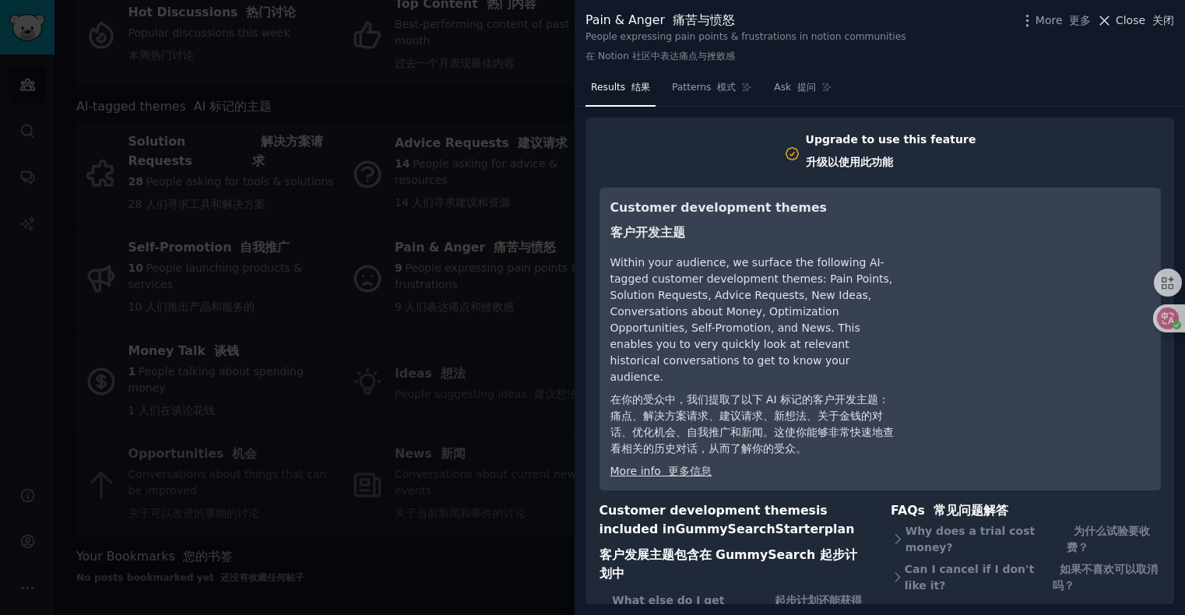
click at [1170, 19] on font "关闭" at bounding box center [1163, 20] width 22 height 12
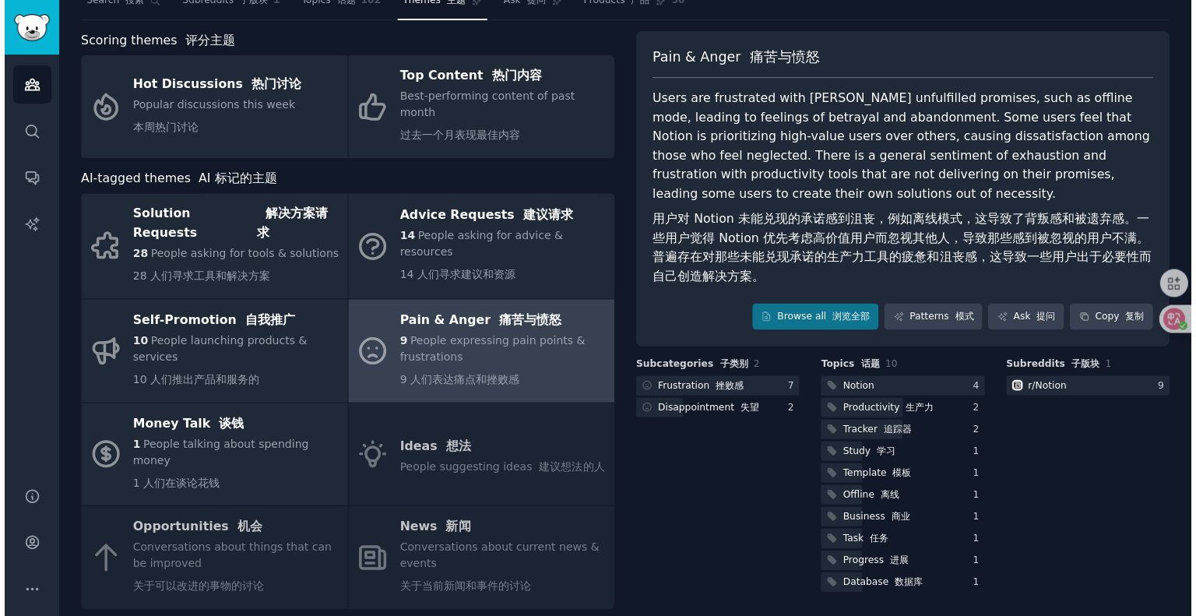
scroll to position [128, 0]
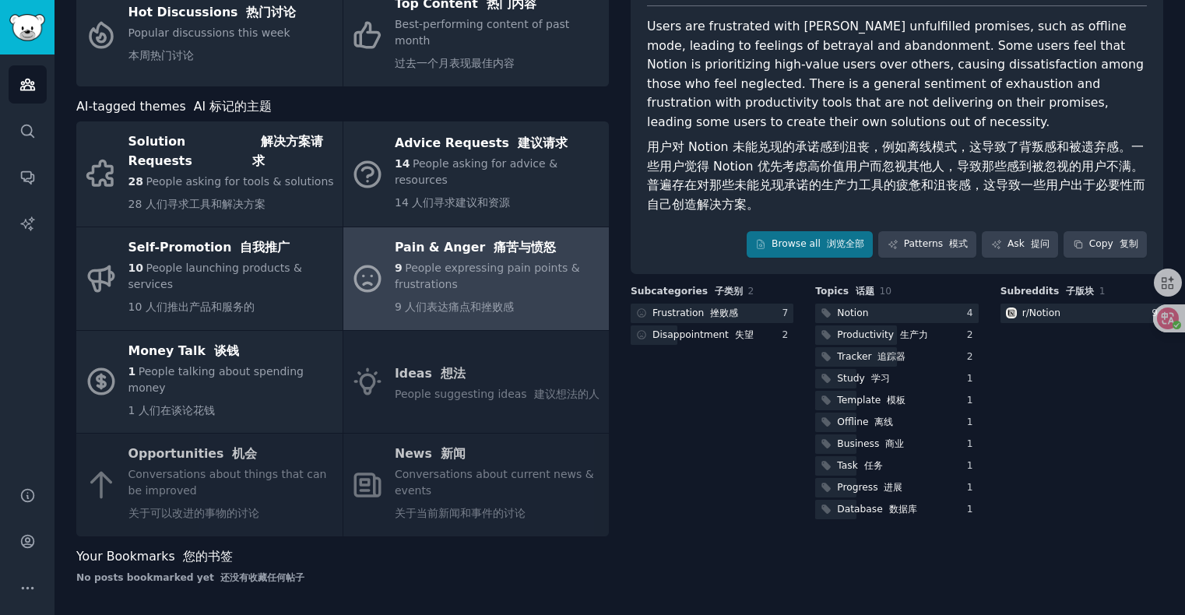
click at [670, 449] on div "Subcategories 子类别 2 Frustration 挫败感 7 Disappointment 失望 2" at bounding box center [712, 403] width 163 height 237
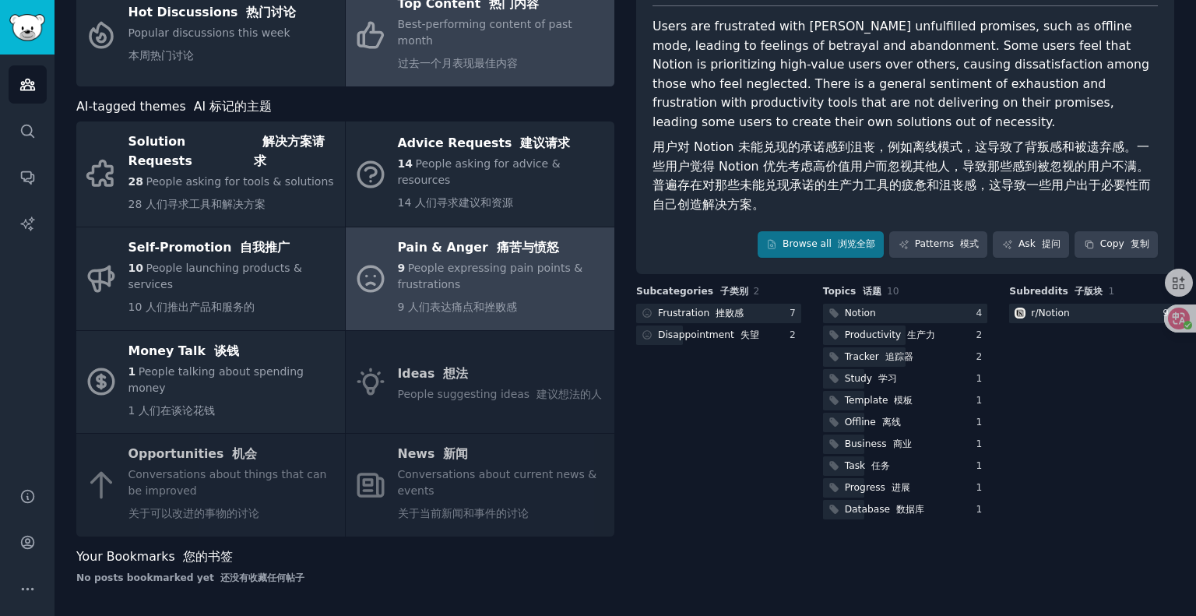
scroll to position [111, 0]
